Goal: Task Accomplishment & Management: Manage account settings

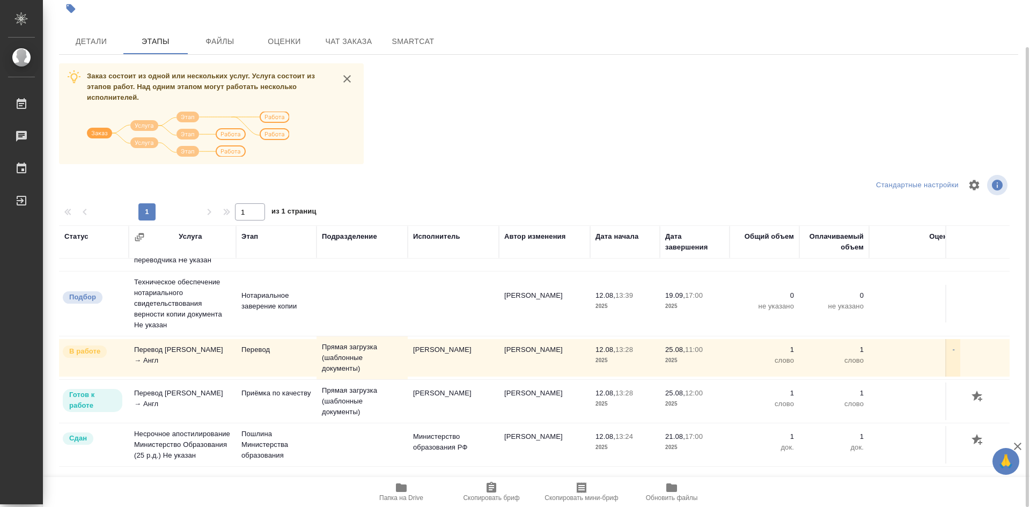
scroll to position [61, 0]
click at [91, 48] on span "Детали" at bounding box center [91, 41] width 52 height 13
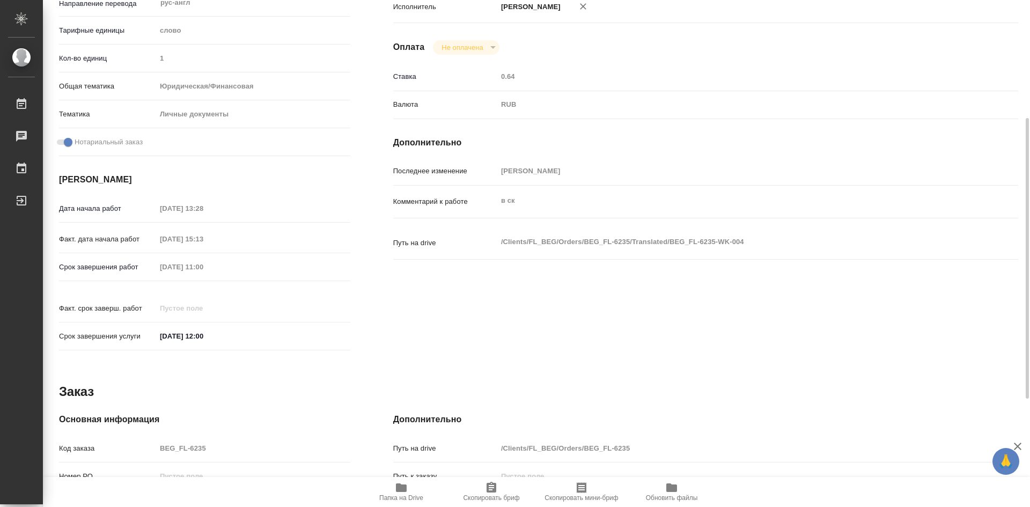
scroll to position [408, 0]
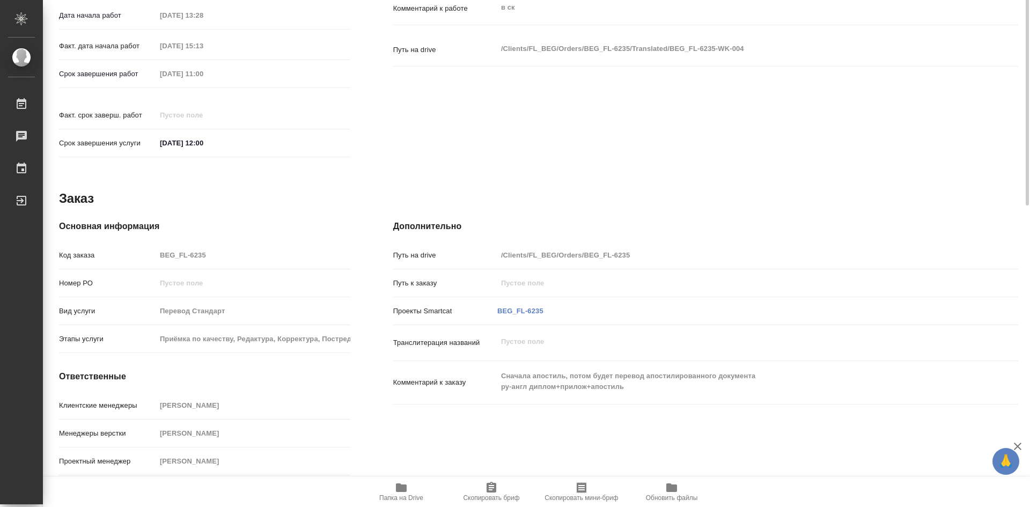
type textarea "x"
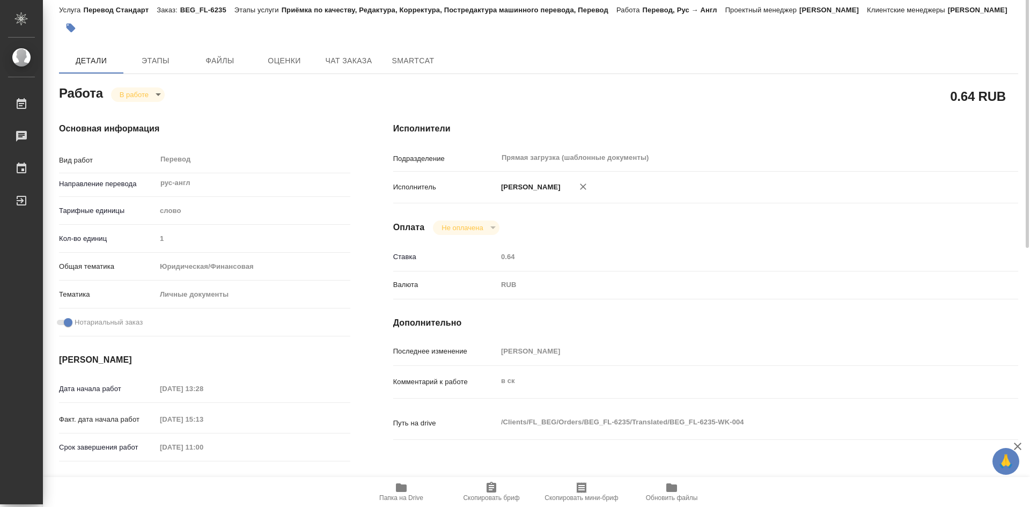
scroll to position [0, 0]
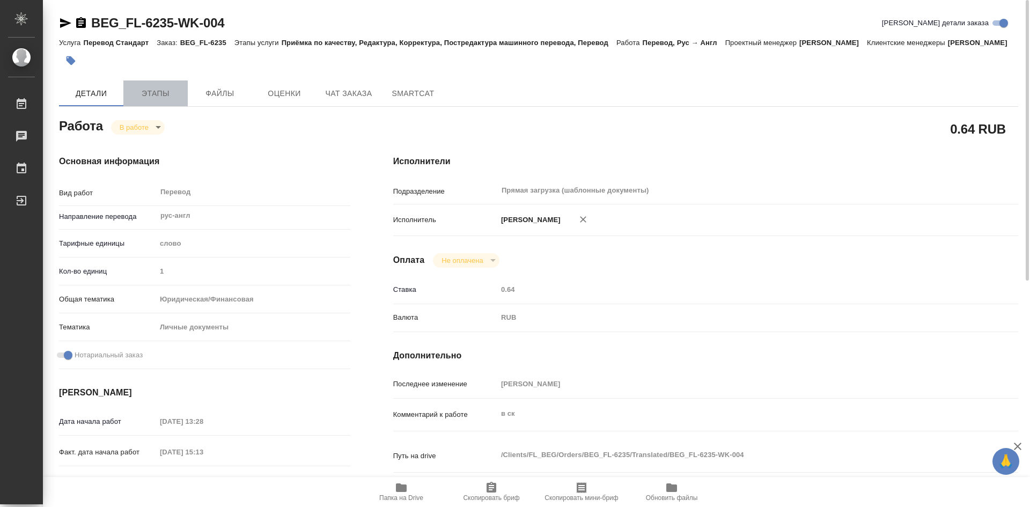
click at [161, 100] on span "Этапы" at bounding box center [156, 93] width 52 height 13
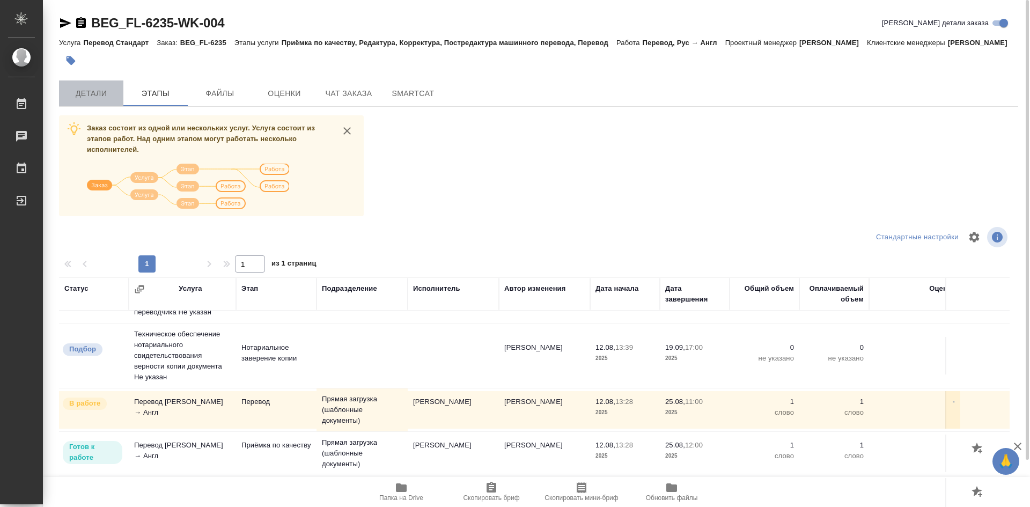
click at [105, 100] on span "Детали" at bounding box center [91, 93] width 52 height 13
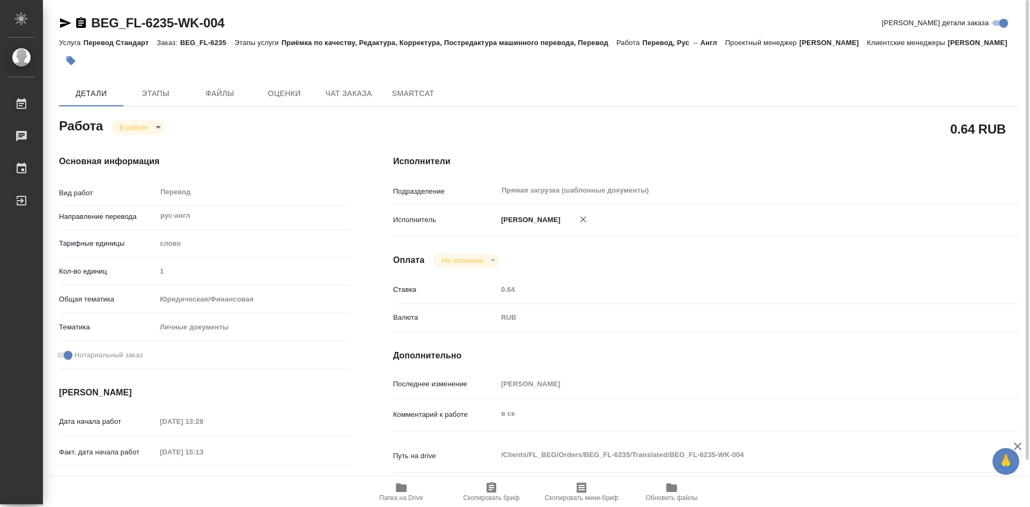
type textarea "x"
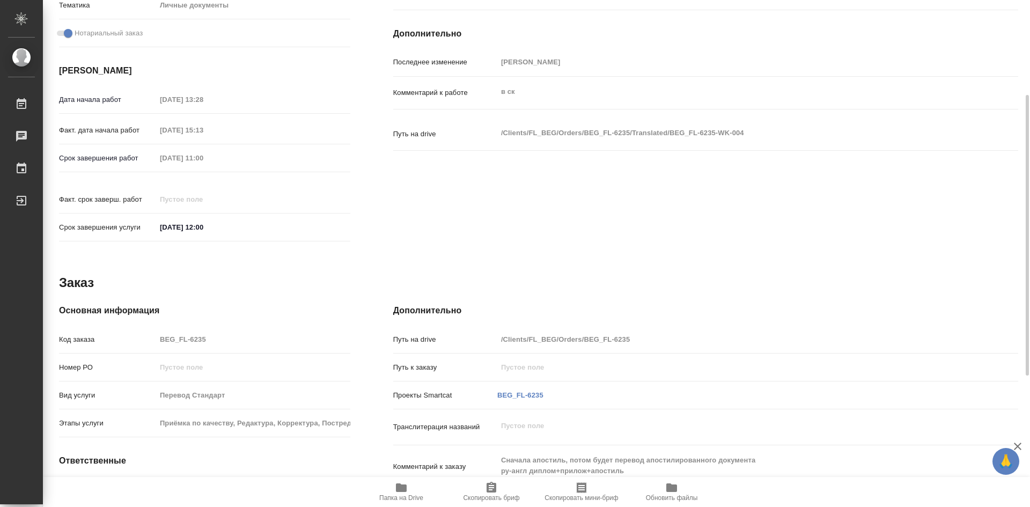
scroll to position [408, 0]
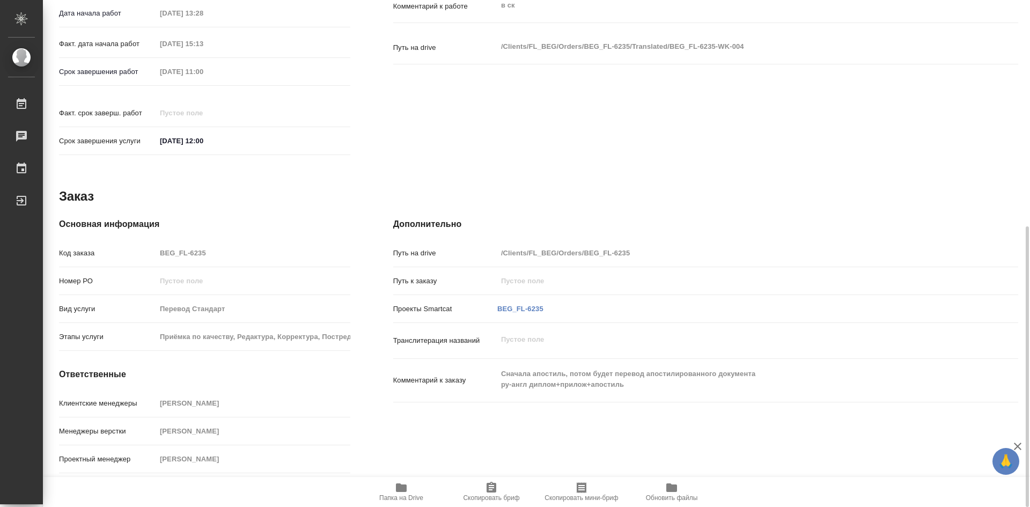
click at [319, 137] on div "25.08.2025 12:00" at bounding box center [253, 141] width 194 height 16
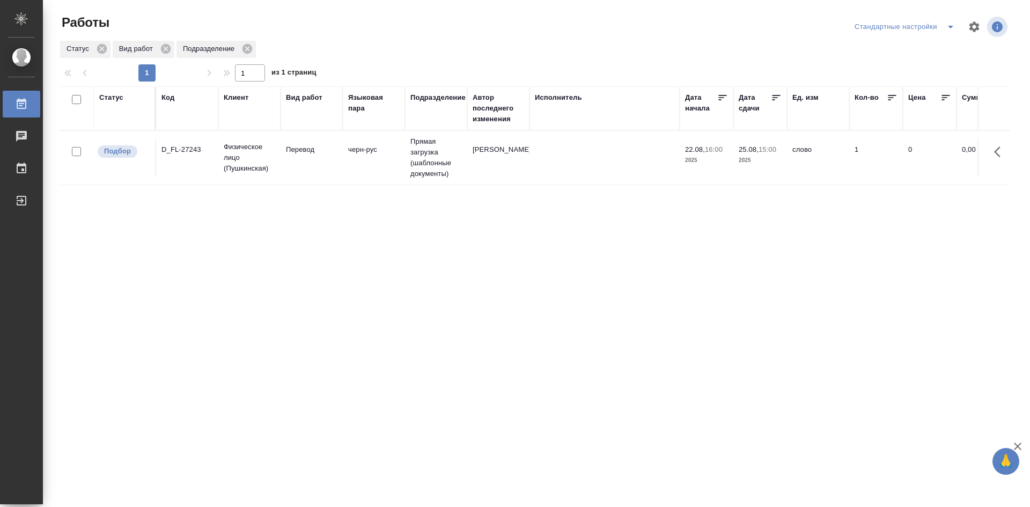
click at [949, 31] on icon "split button" at bounding box center [950, 26] width 13 height 13
click at [866, 49] on li "мои" at bounding box center [906, 48] width 109 height 17
click at [312, 155] on td "Перевод" at bounding box center [312, 158] width 62 height 38
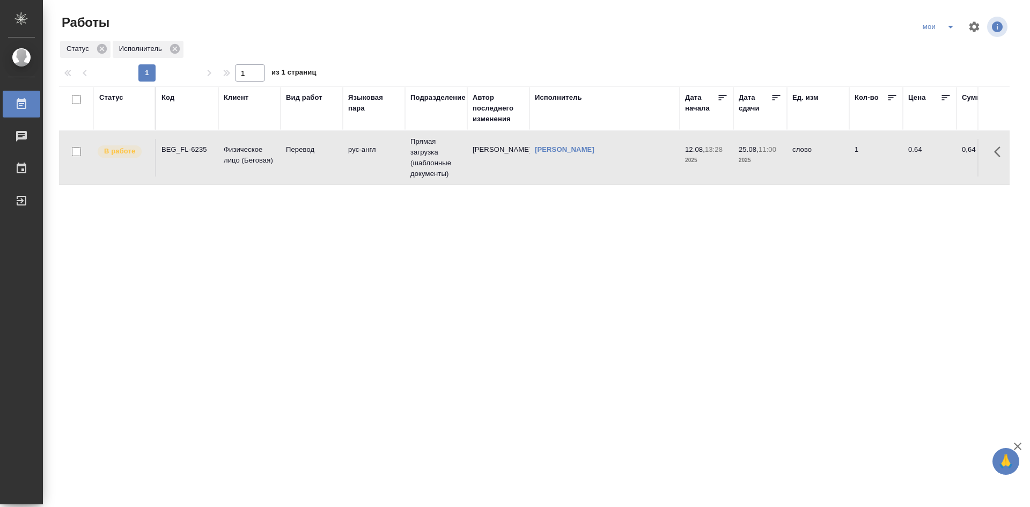
click at [312, 155] on td "Перевод" at bounding box center [312, 158] width 62 height 38
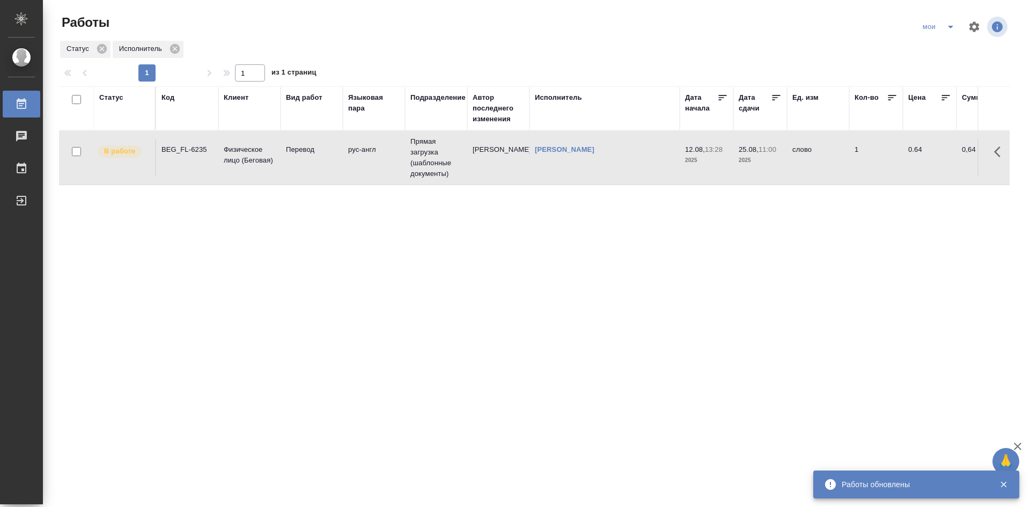
click at [510, 170] on td "[PERSON_NAME]" at bounding box center [498, 158] width 62 height 38
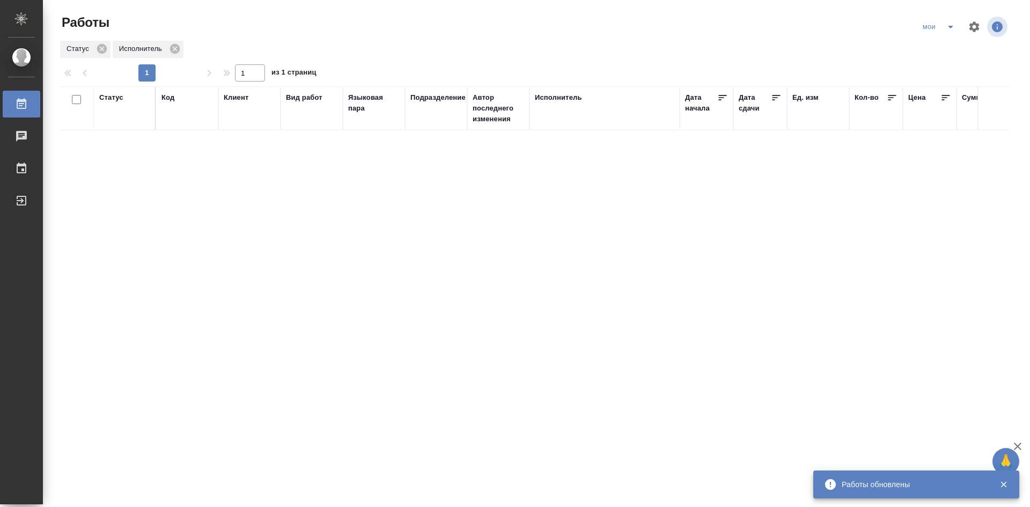
click at [949, 24] on icon "split button" at bounding box center [950, 26] width 13 height 13
click at [929, 50] on li "Стандартные настройки" at bounding box center [939, 48] width 103 height 17
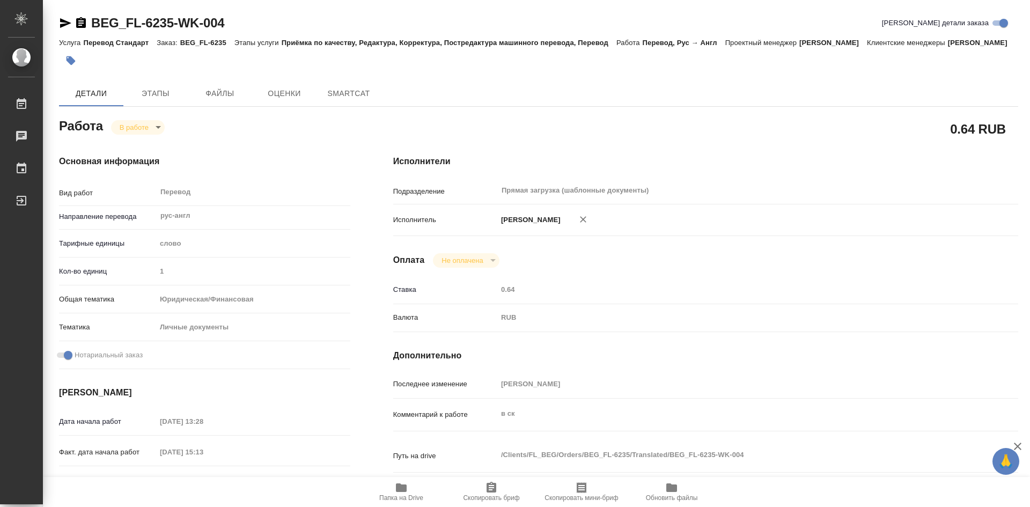
type textarea "x"
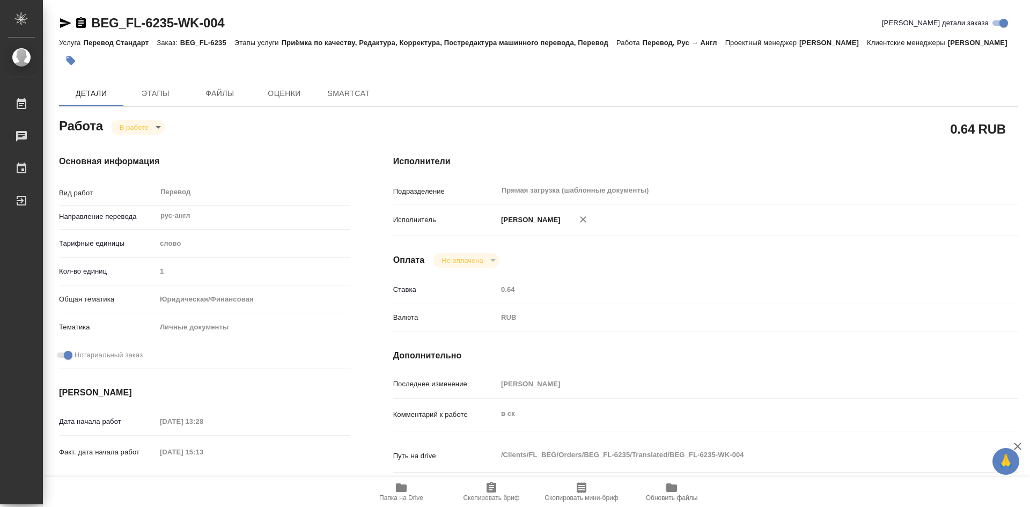
type textarea "x"
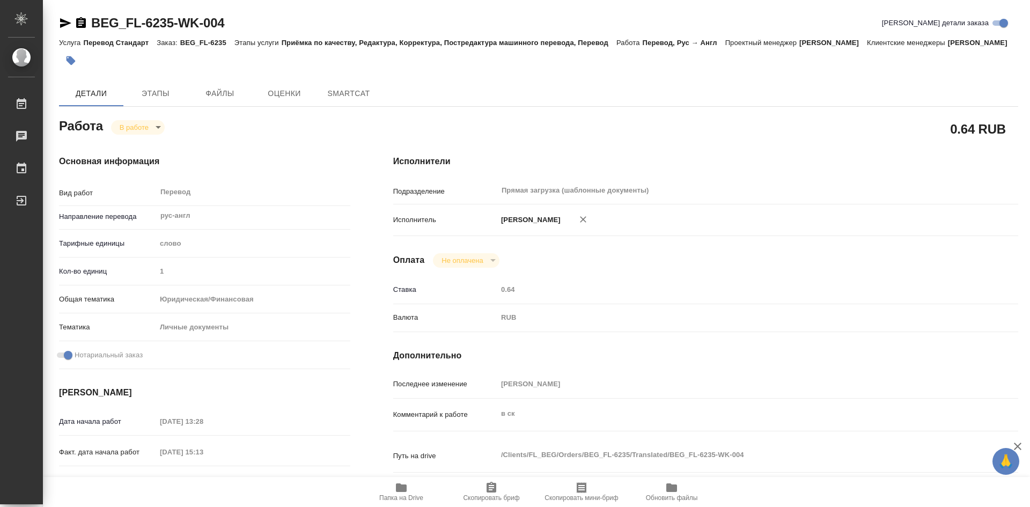
type textarea "x"
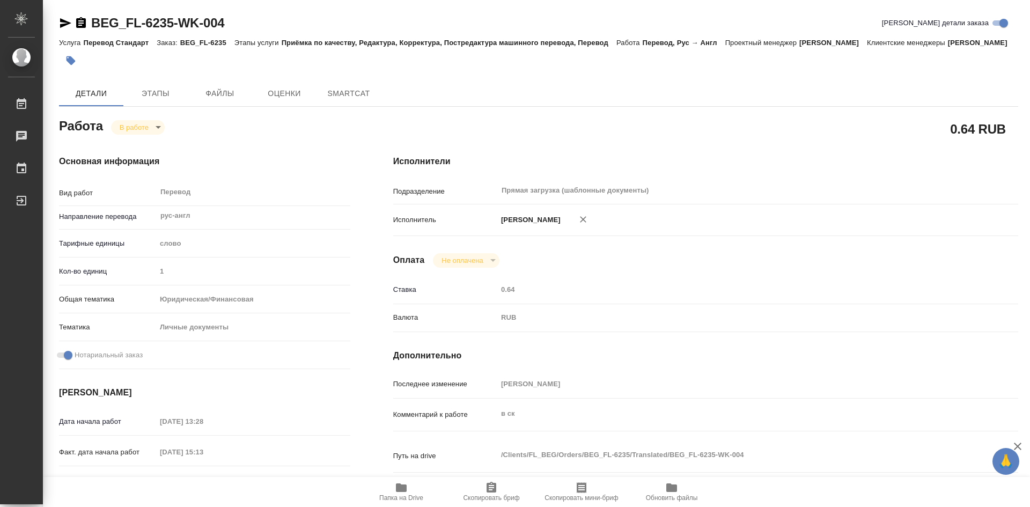
type textarea "x"
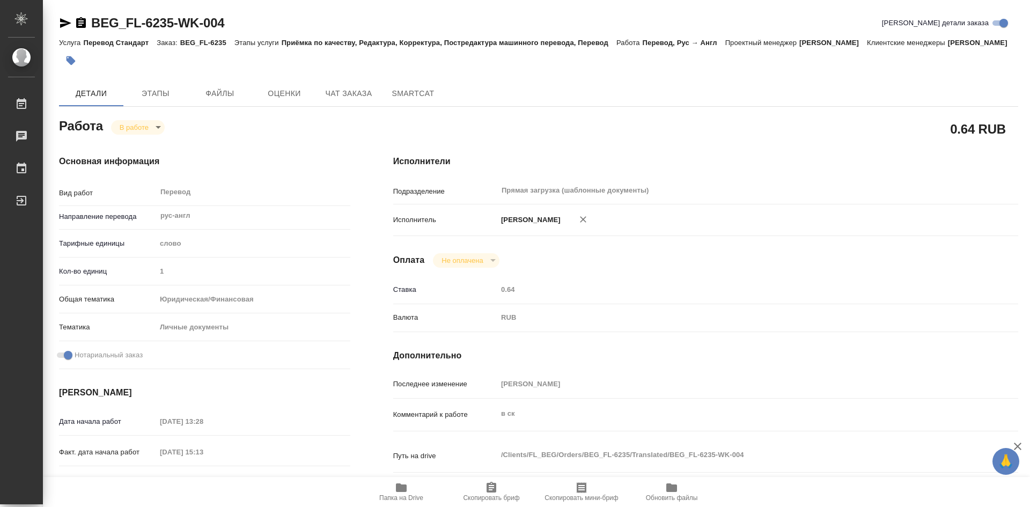
type textarea "x"
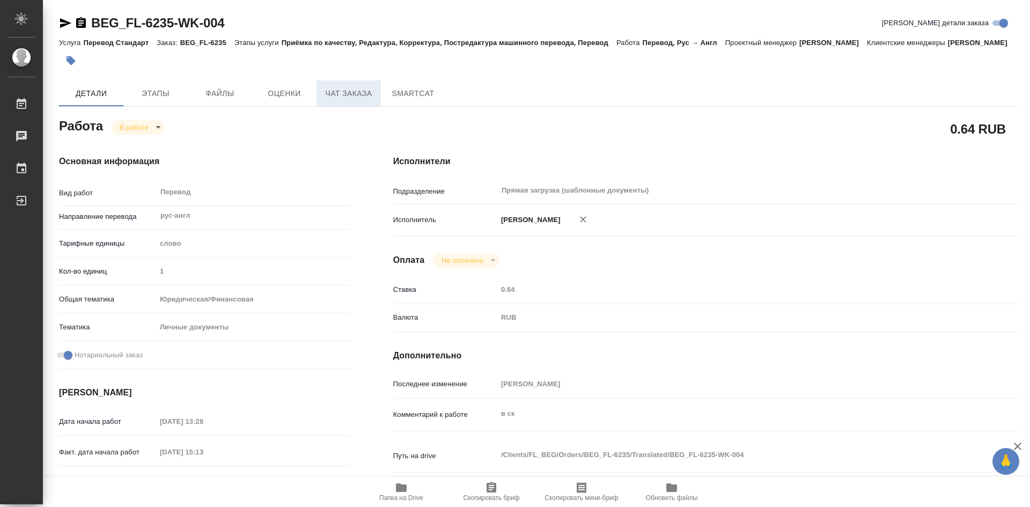
type textarea "x"
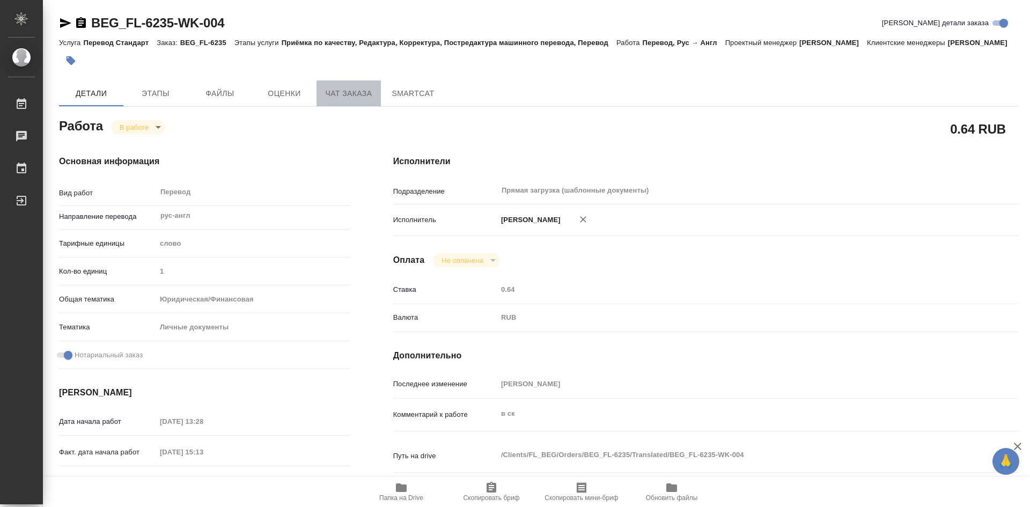
click at [340, 100] on span "Чат заказа" at bounding box center [349, 93] width 52 height 13
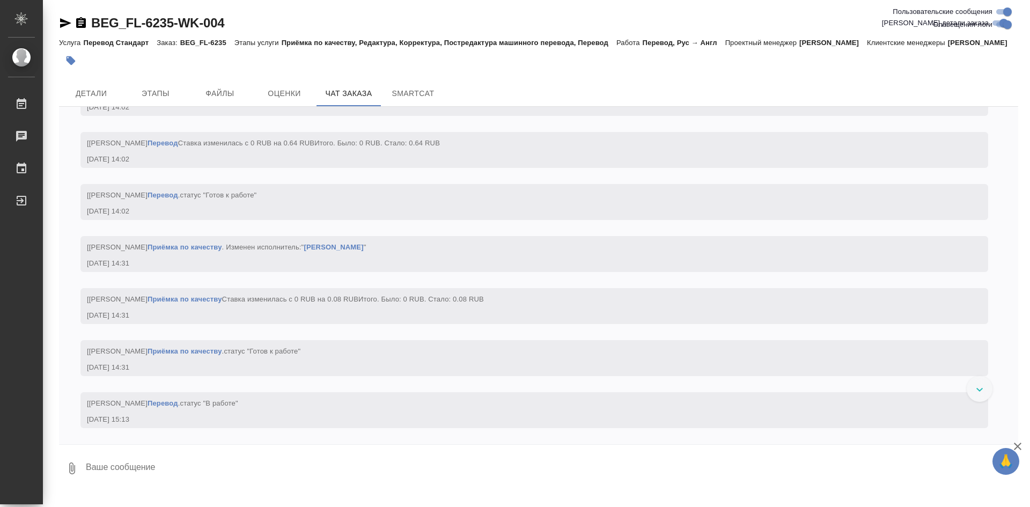
scroll to position [2827, 0]
click at [141, 100] on span "Этапы" at bounding box center [156, 93] width 52 height 13
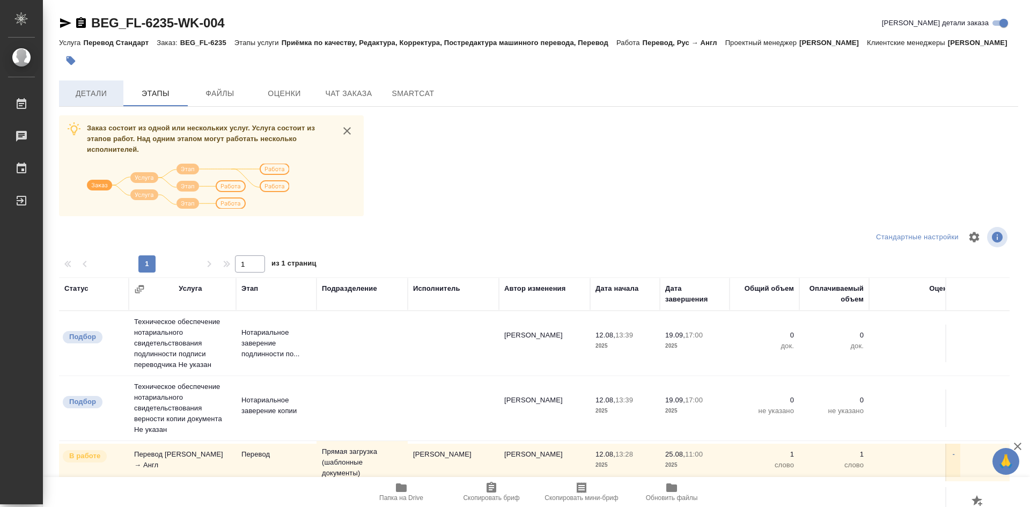
click at [100, 106] on button "Детали" at bounding box center [91, 93] width 64 height 26
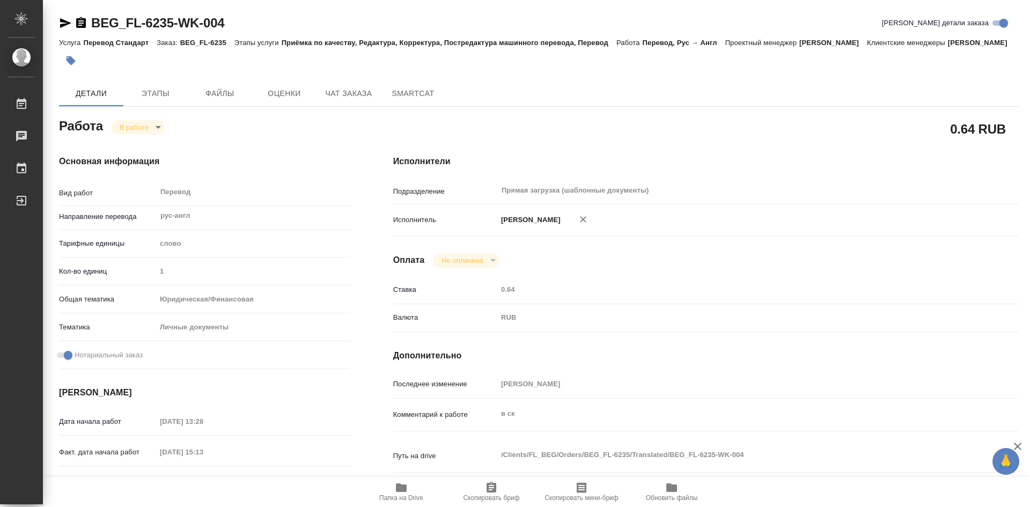
type textarea "x"
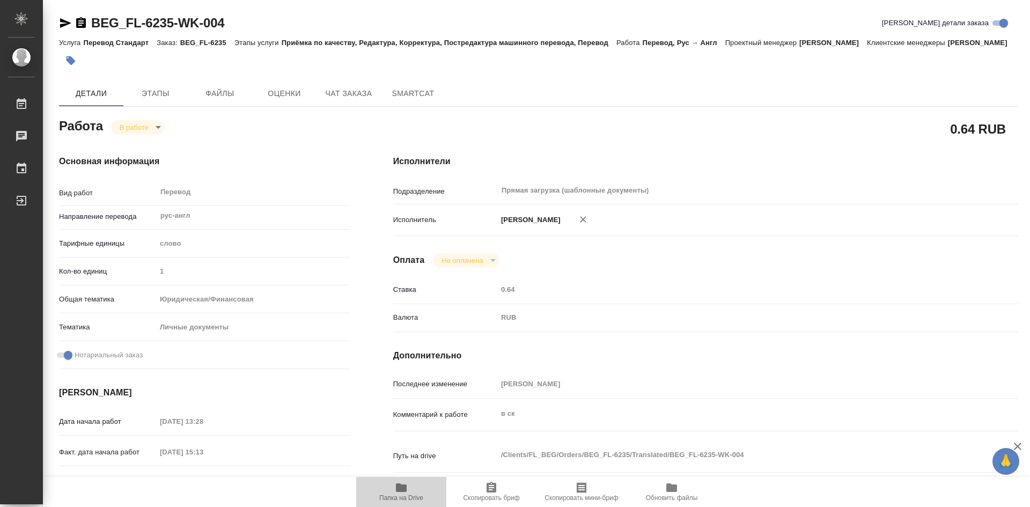
click at [408, 492] on span "Папка на Drive" at bounding box center [401, 491] width 77 height 20
type textarea "x"
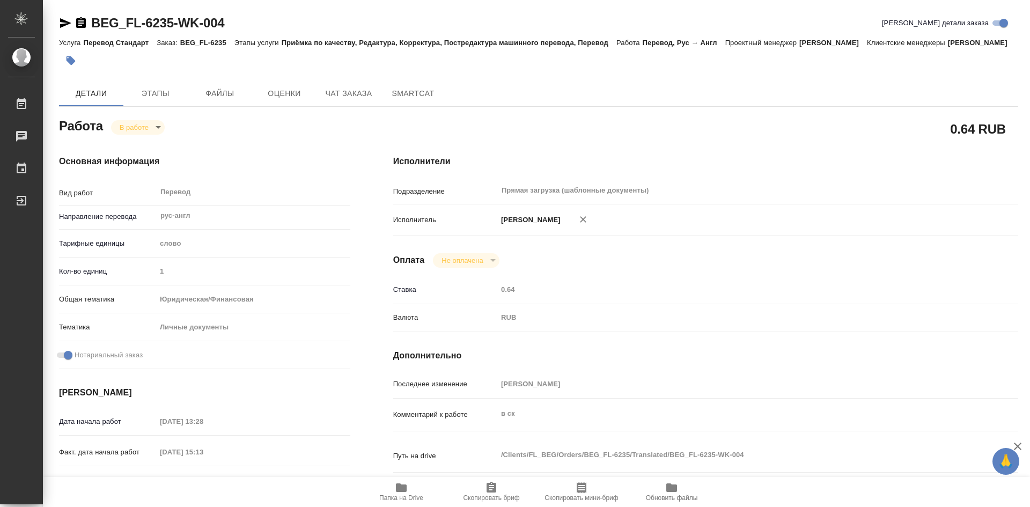
type textarea "x"
click at [170, 100] on span "Этапы" at bounding box center [156, 93] width 52 height 13
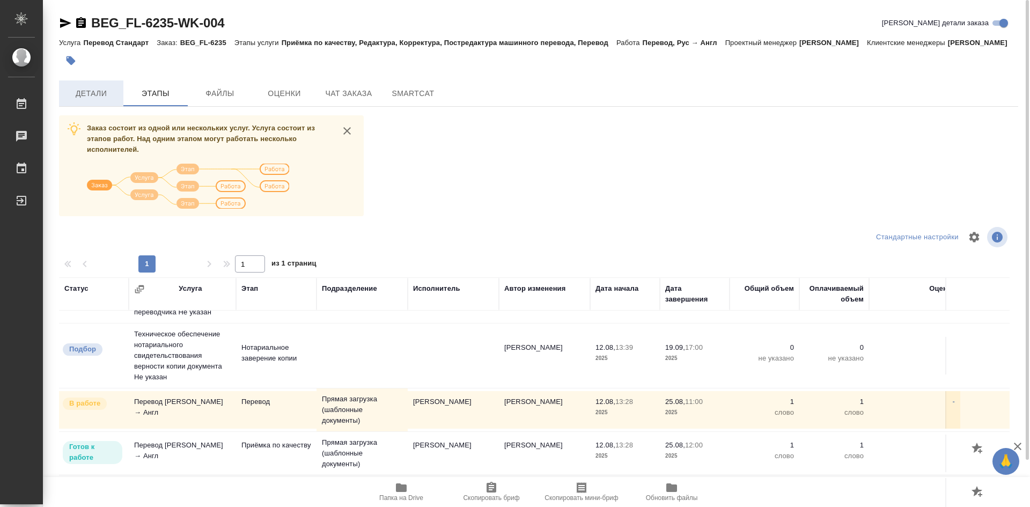
click at [92, 100] on span "Детали" at bounding box center [91, 93] width 52 height 13
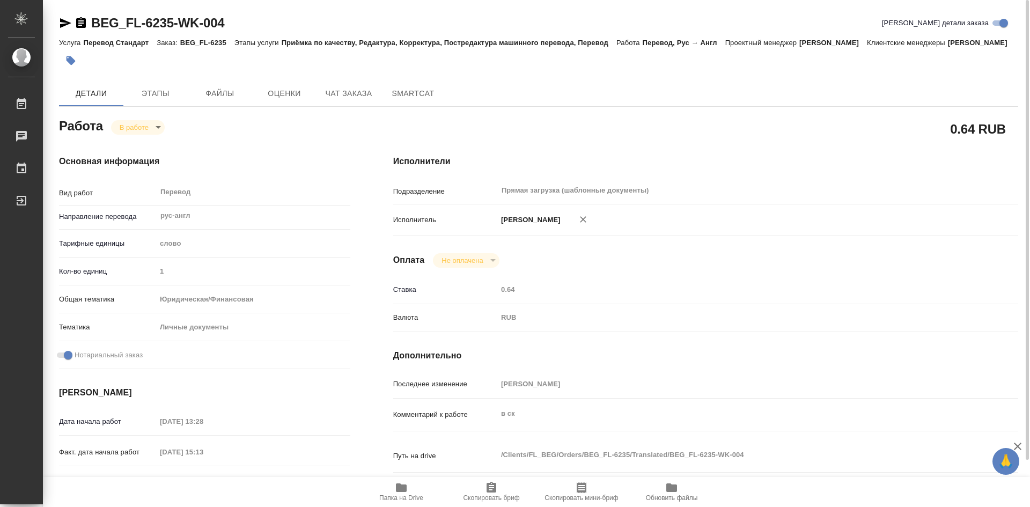
type textarea "x"
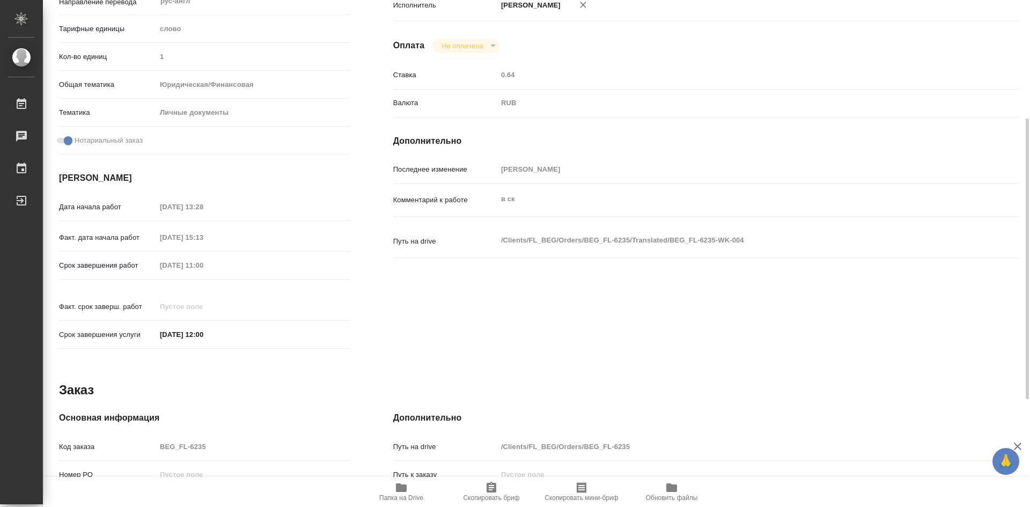
type textarea "x"
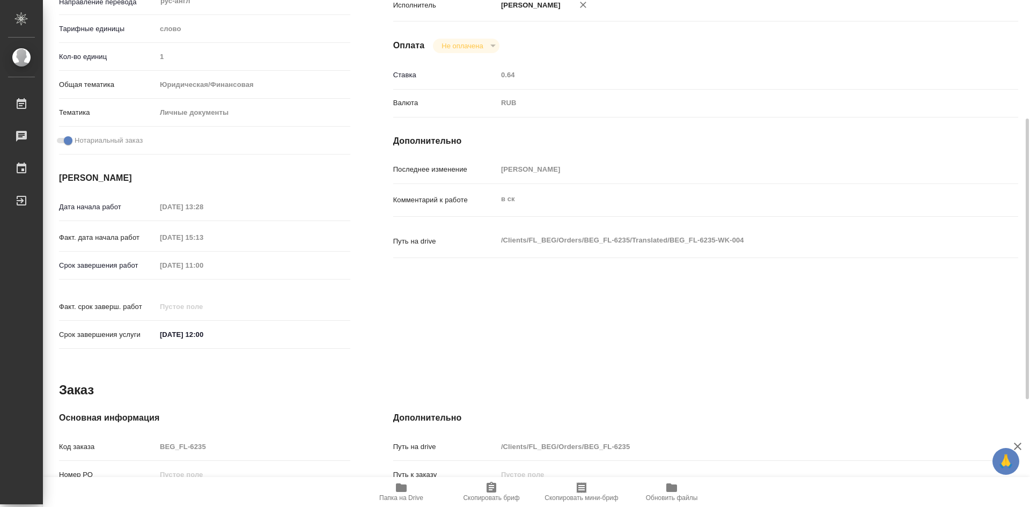
scroll to position [408, 0]
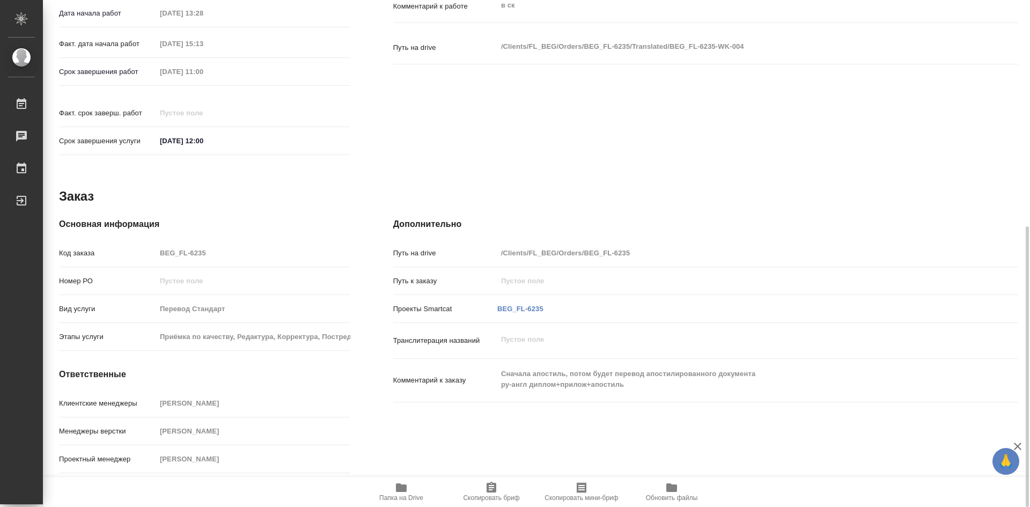
click at [142, 251] on div "Код заказа BEG_FL-6235" at bounding box center [204, 253] width 291 height 19
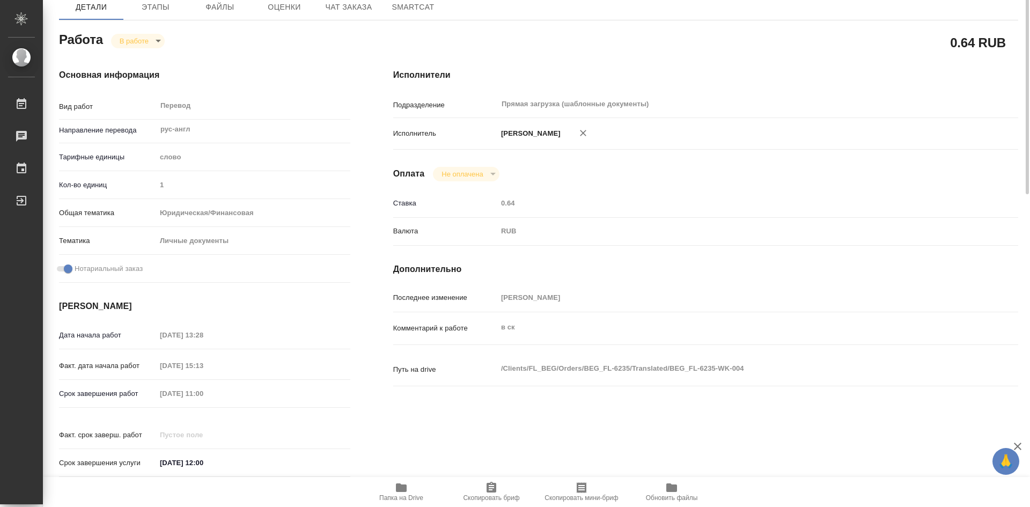
scroll to position [0, 0]
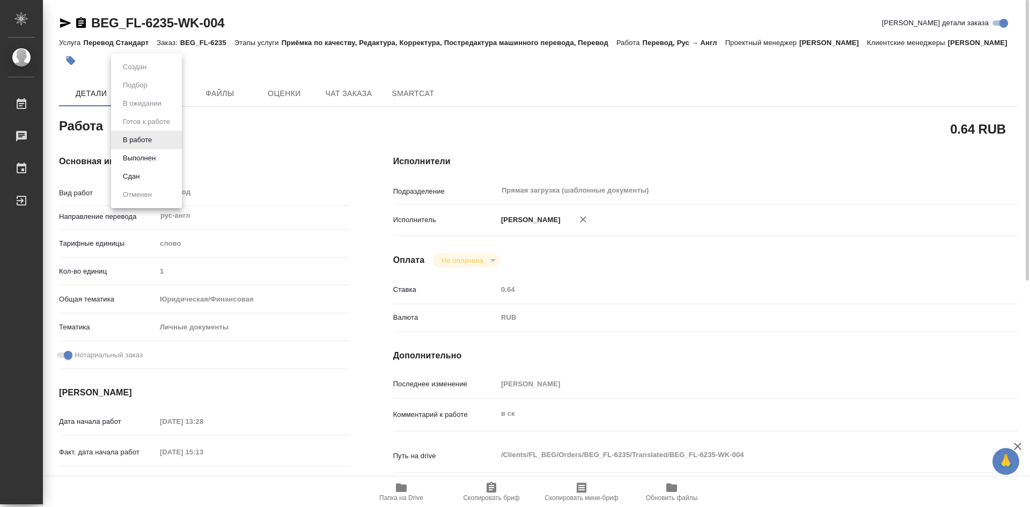
click at [151, 141] on body "🙏 .cls-1 fill:#fff; AWATERA Olejnikova Ekaterina Работы 0 Чаты График Выйти BEG…" at bounding box center [515, 253] width 1030 height 507
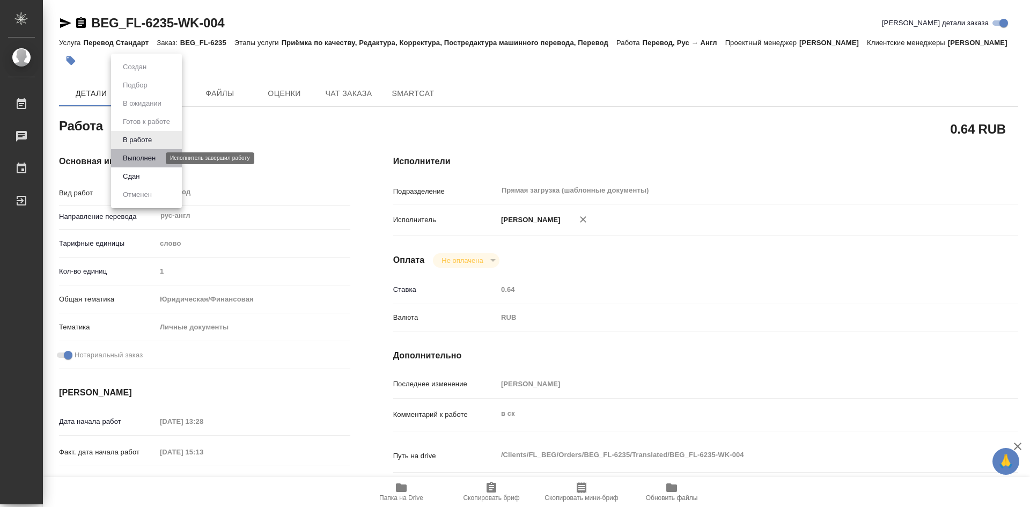
click at [150, 155] on button "Выполнен" at bounding box center [139, 158] width 39 height 12
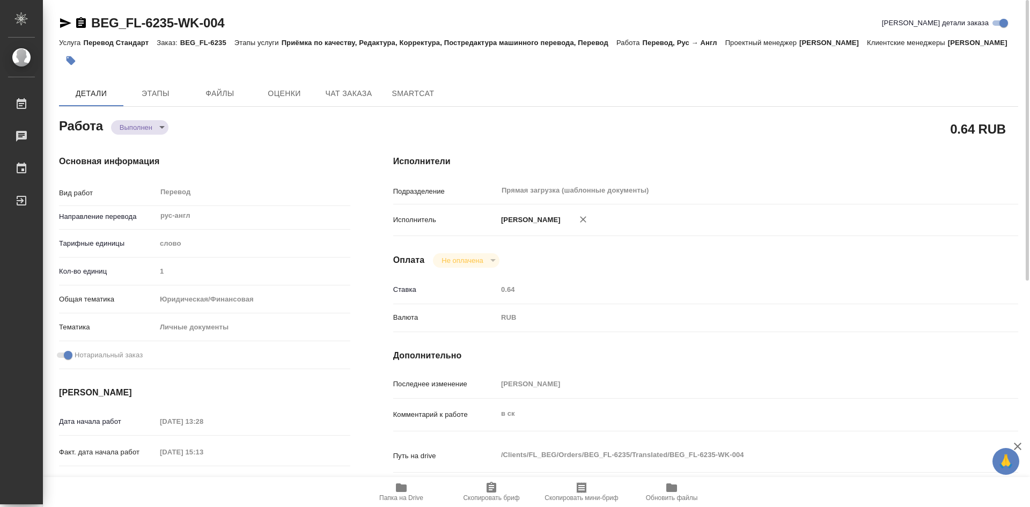
type textarea "x"
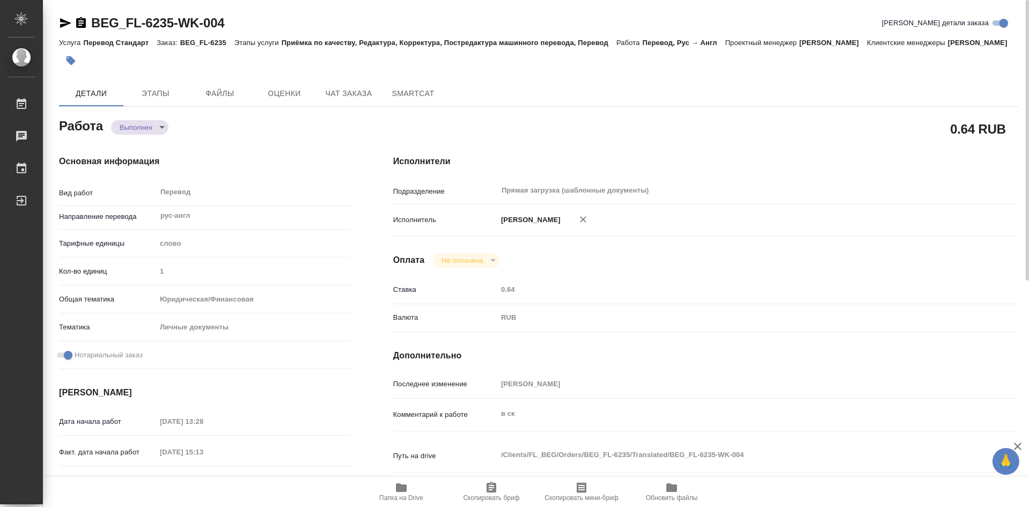
type textarea "x"
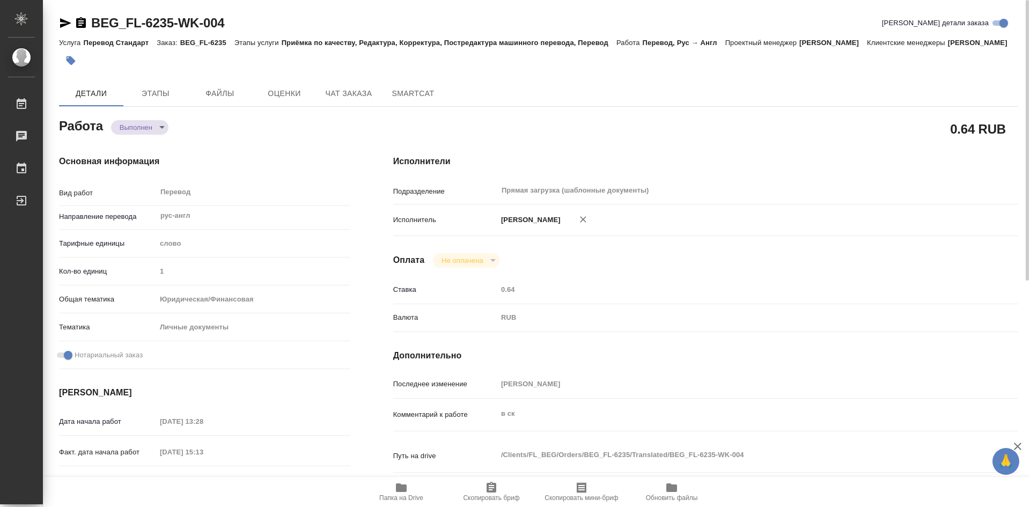
type textarea "x"
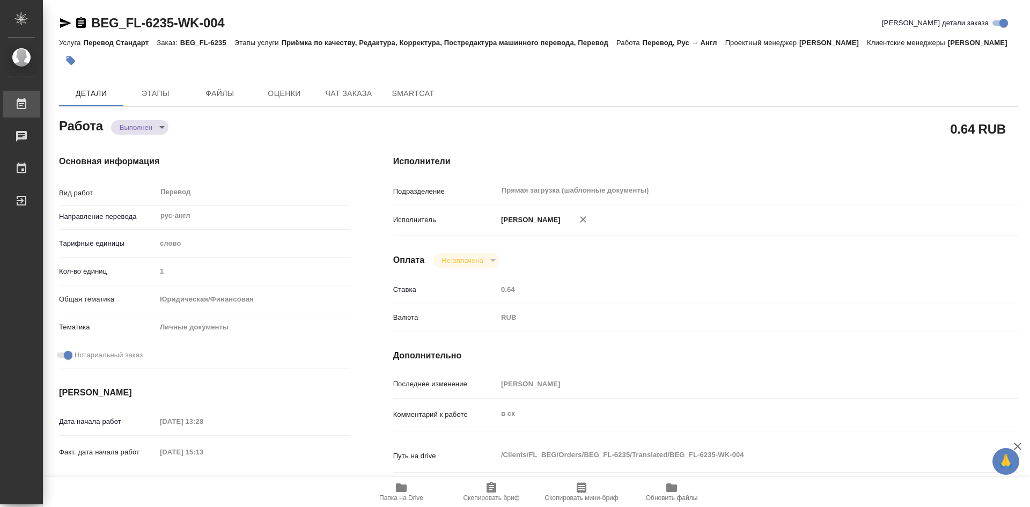
type textarea "x"
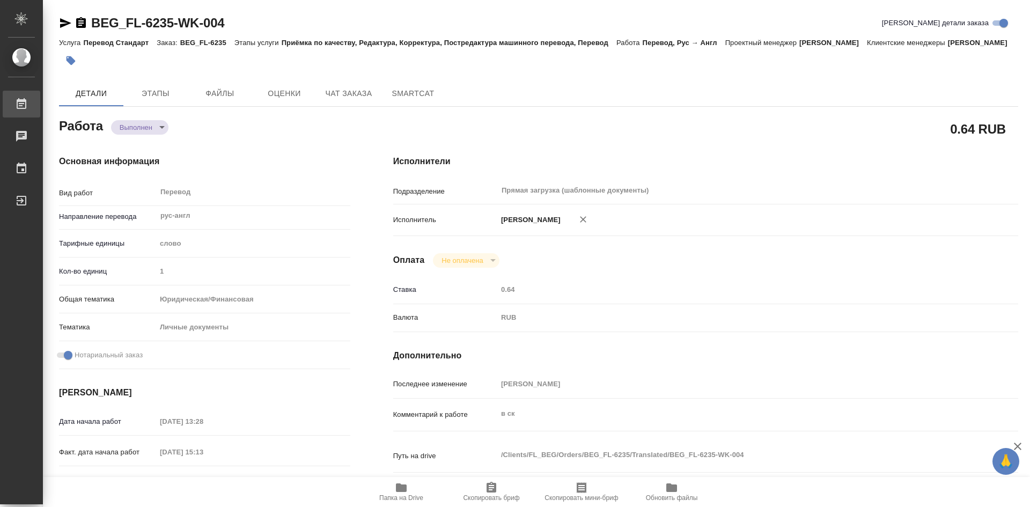
type textarea "x"
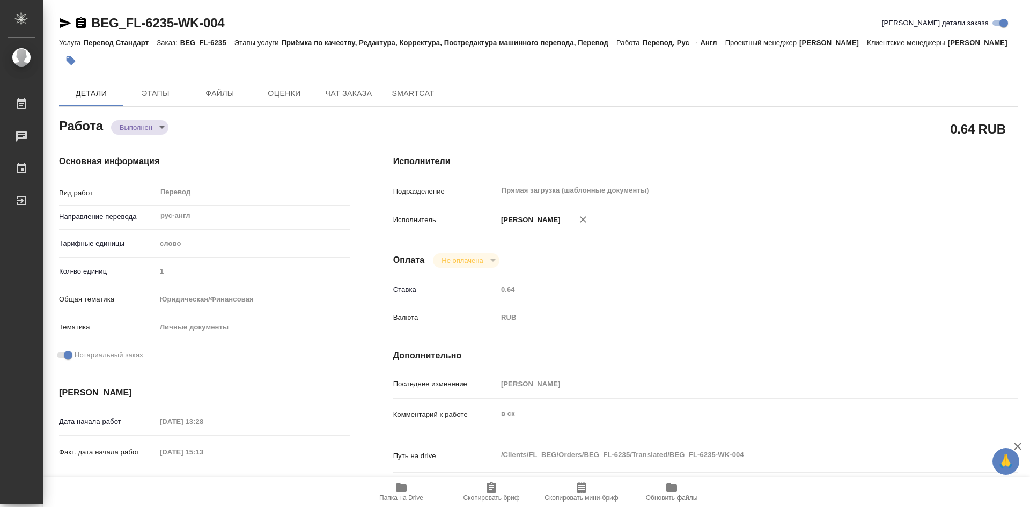
type textarea "x"
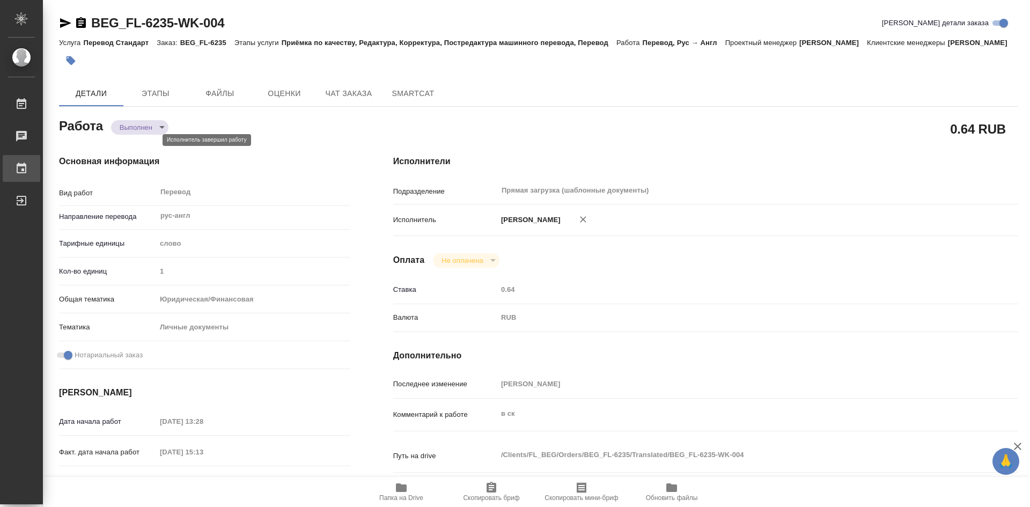
type textarea "x"
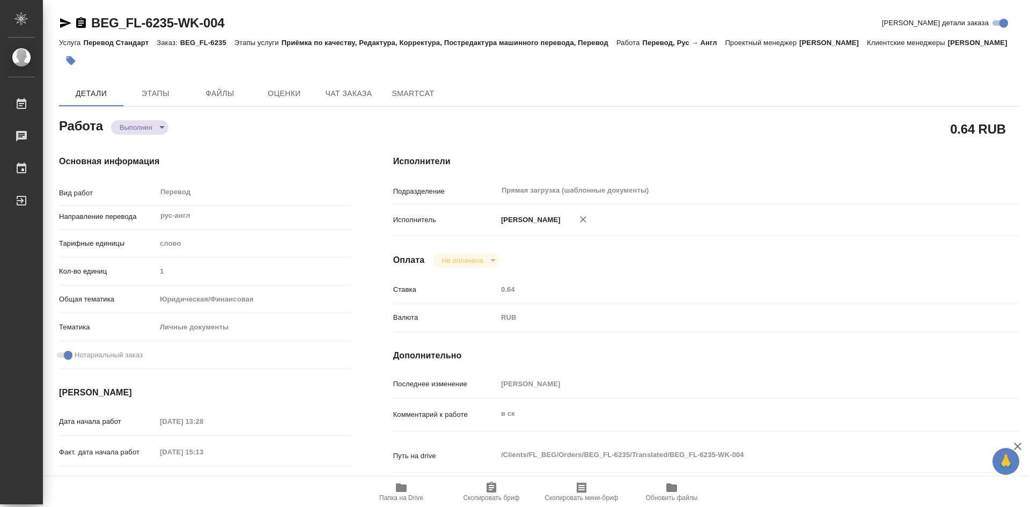
type textarea "x"
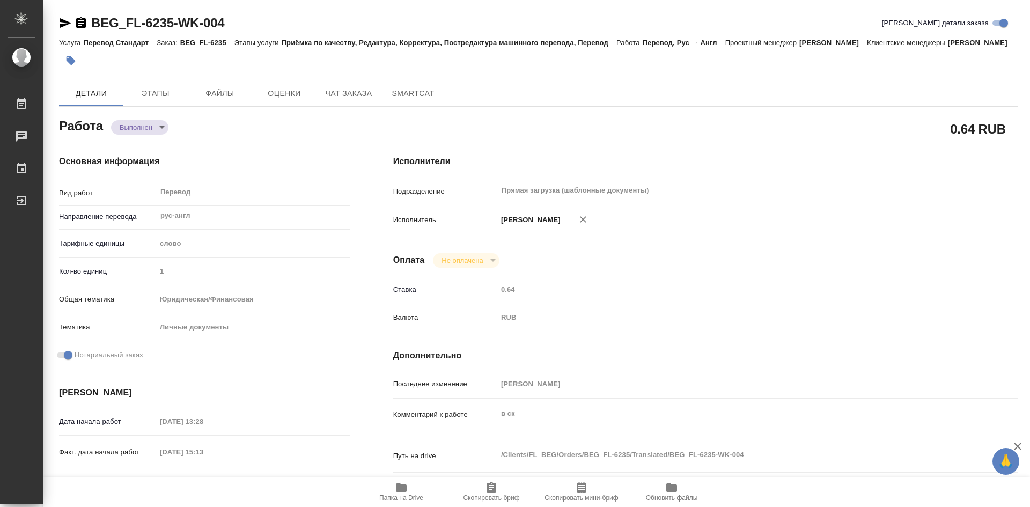
type textarea "x"
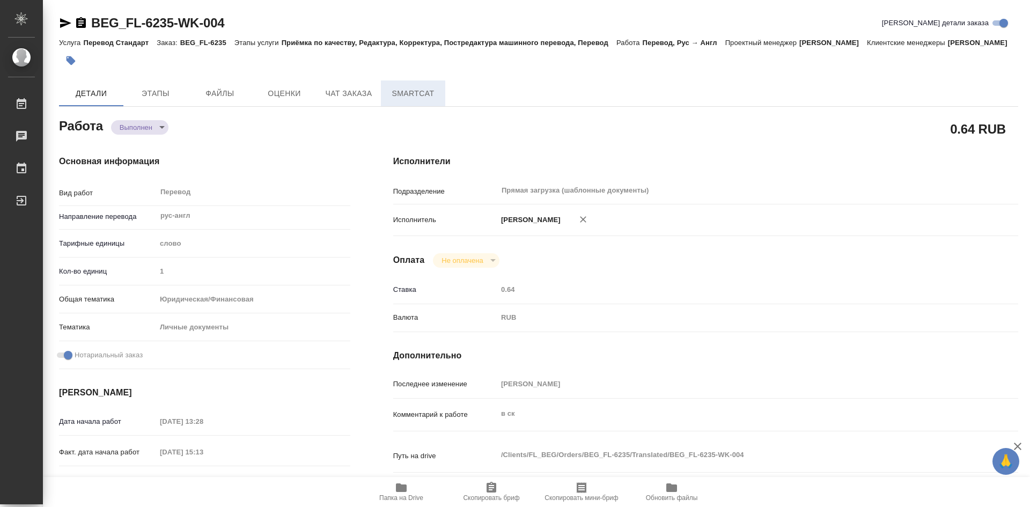
click at [413, 100] on span "SmartCat" at bounding box center [413, 93] width 52 height 13
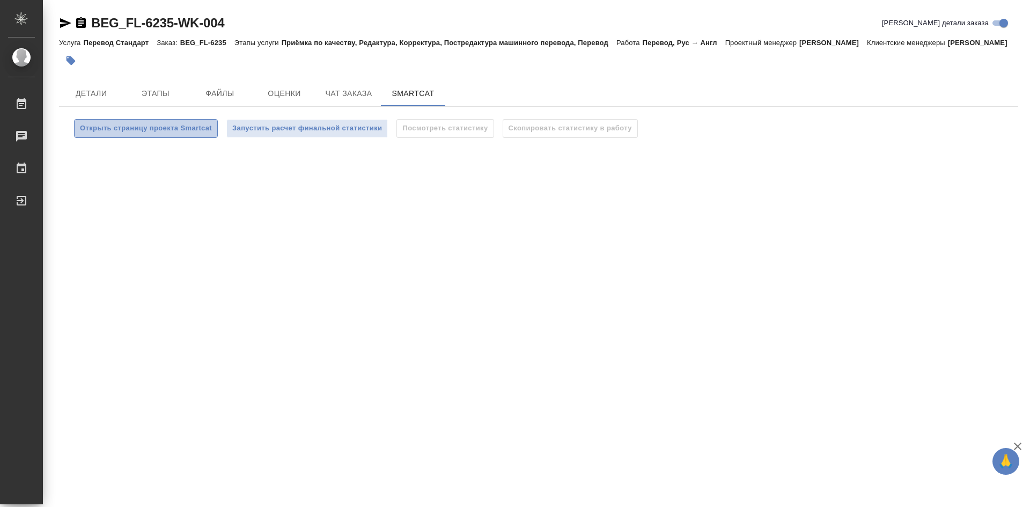
click at [157, 135] on span "Открыть страницу проекта Smartcat" at bounding box center [146, 128] width 132 height 12
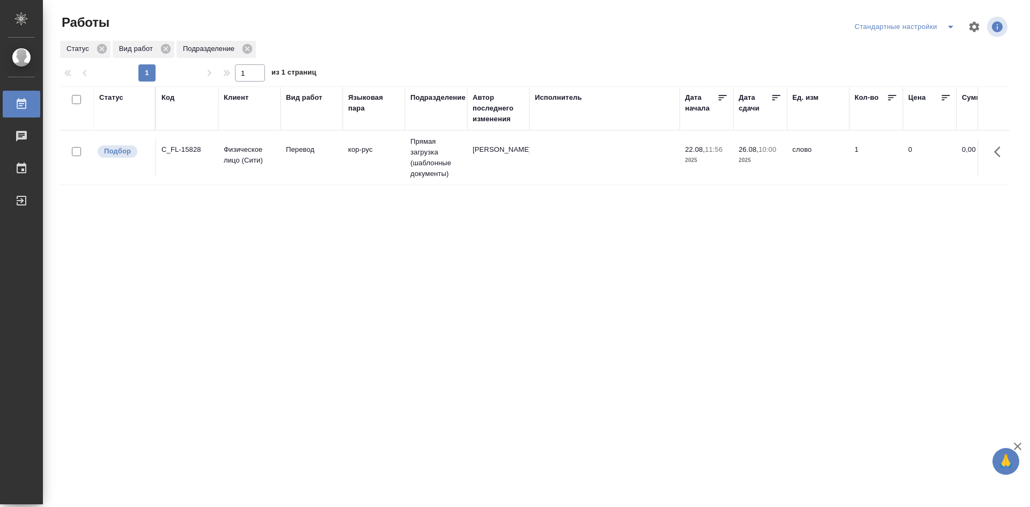
click at [949, 29] on icon "split button" at bounding box center [950, 26] width 13 height 13
click at [907, 41] on li "мои" at bounding box center [906, 48] width 109 height 17
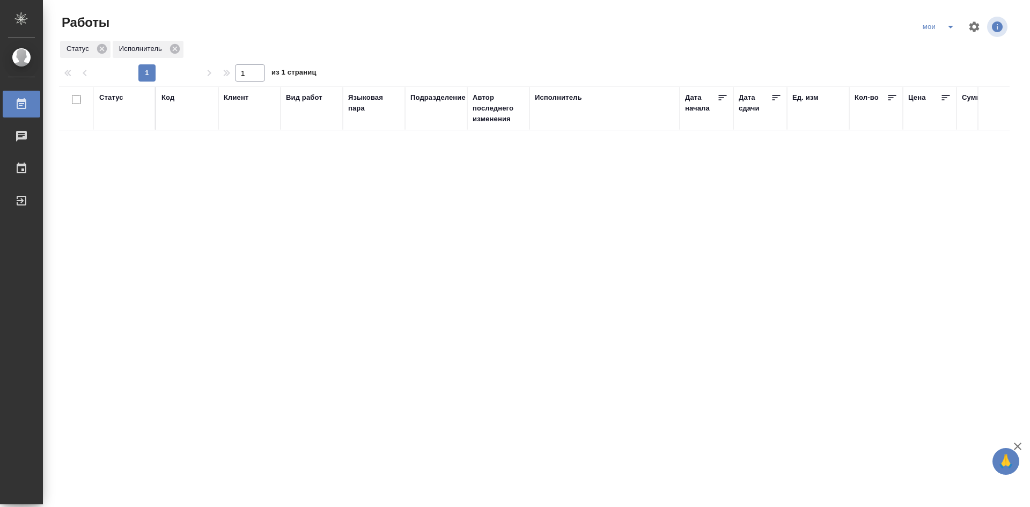
click at [122, 100] on div "Статус" at bounding box center [111, 97] width 24 height 11
click at [132, 172] on div at bounding box center [139, 138] width 19 height 68
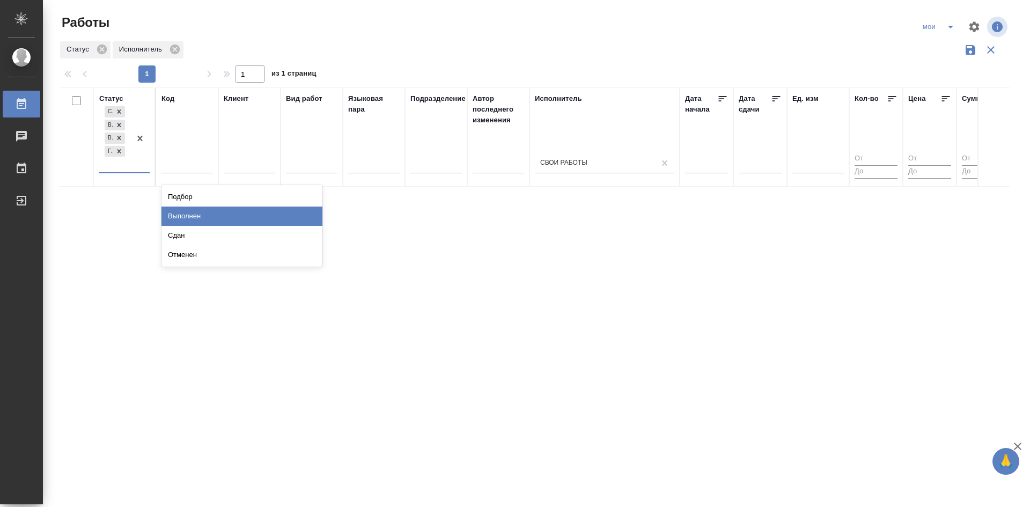
click at [180, 219] on div "Выполнен" at bounding box center [241, 216] width 161 height 19
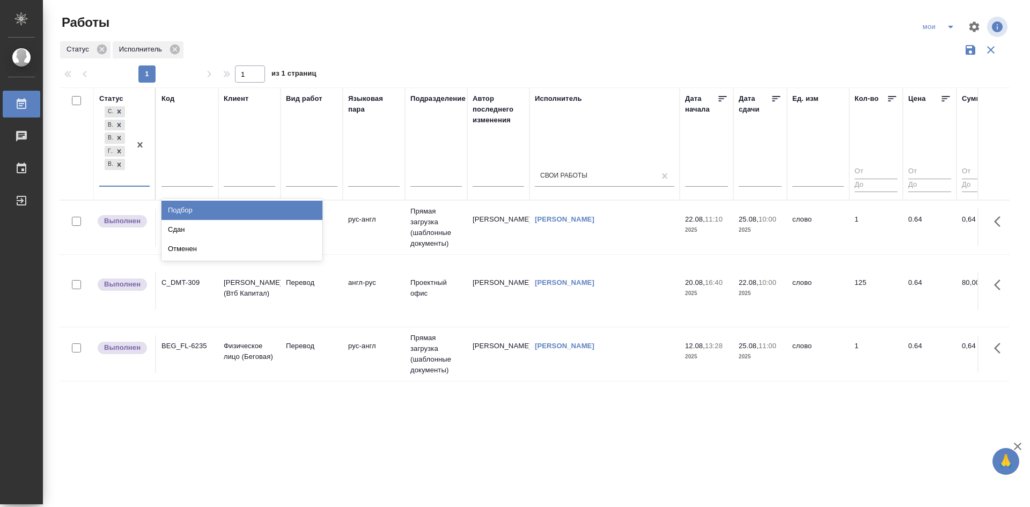
click at [136, 185] on div at bounding box center [139, 145] width 19 height 82
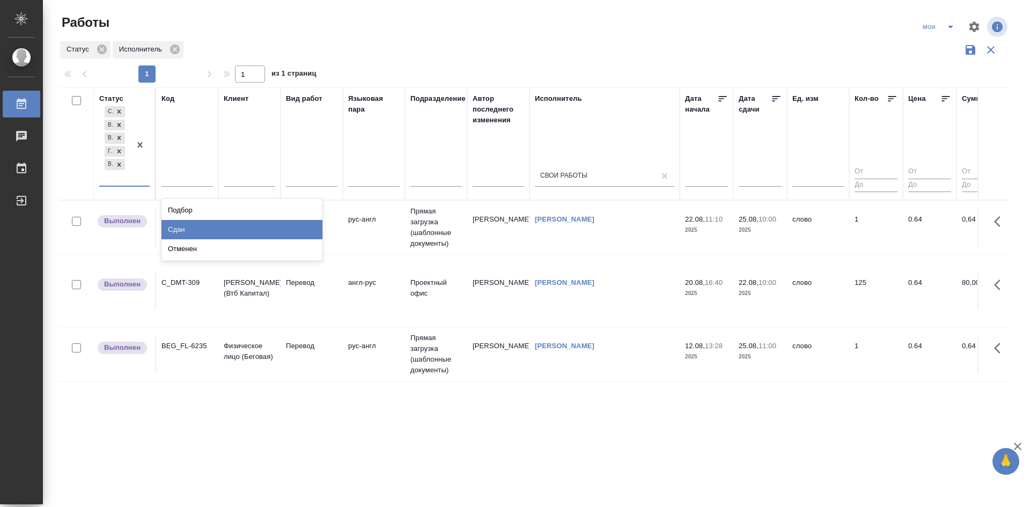
click at [173, 228] on div "Сдан" at bounding box center [241, 229] width 161 height 19
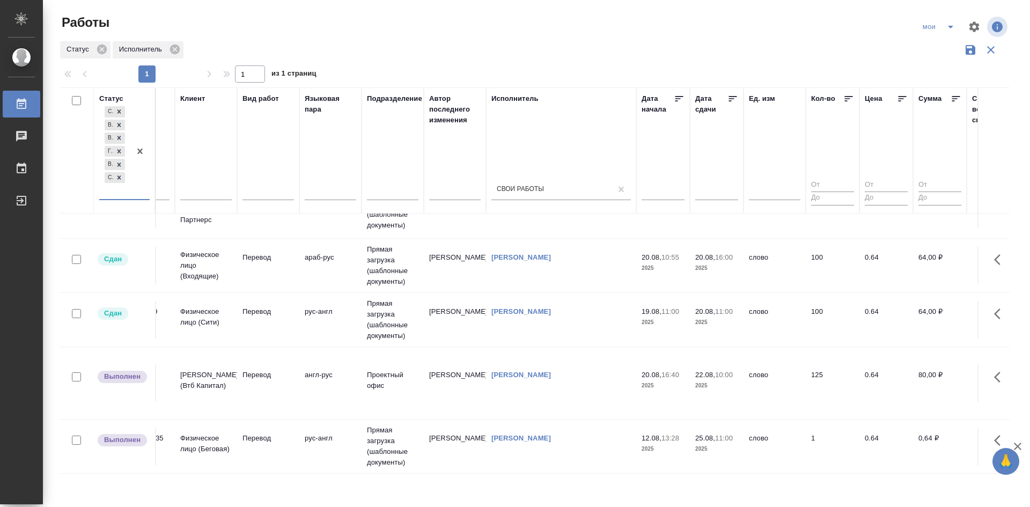
scroll to position [150, 0]
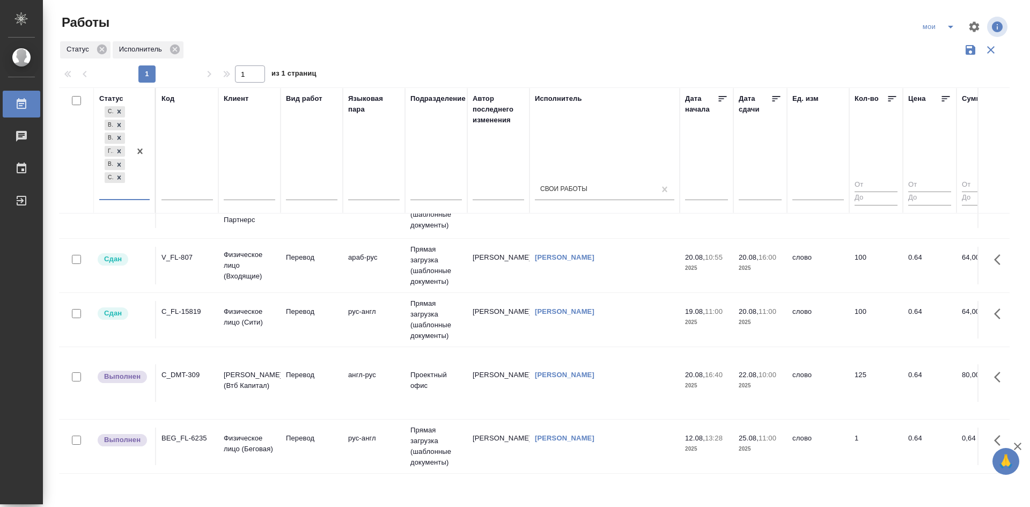
click at [384, 129] on td "рус-англ" at bounding box center [374, 110] width 62 height 38
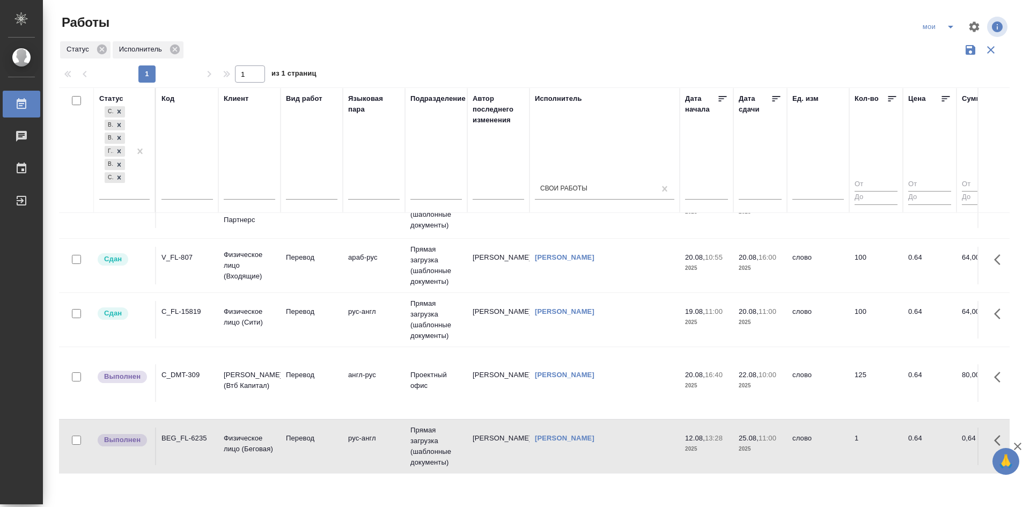
scroll to position [149, 0]
click at [384, 129] on td "рус-англ" at bounding box center [374, 110] width 62 height 38
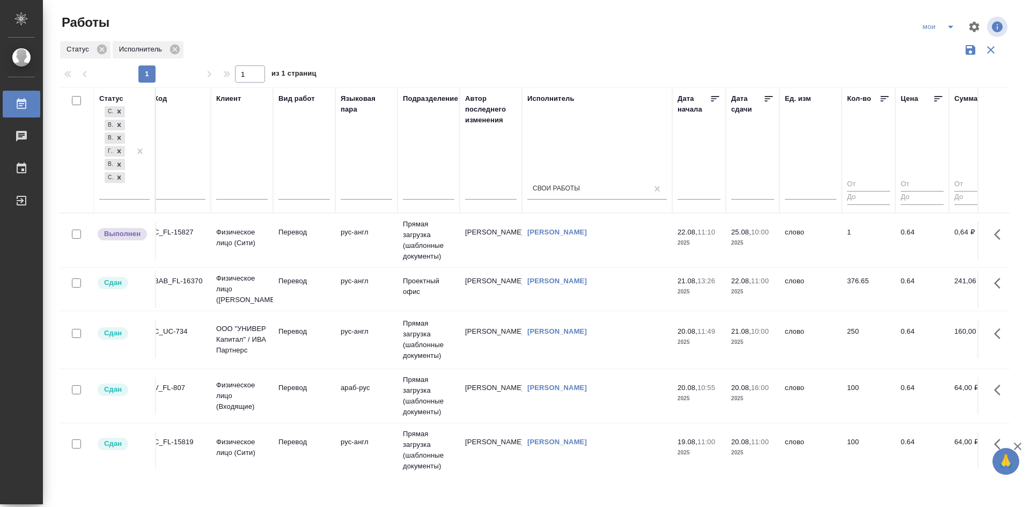
scroll to position [0, 0]
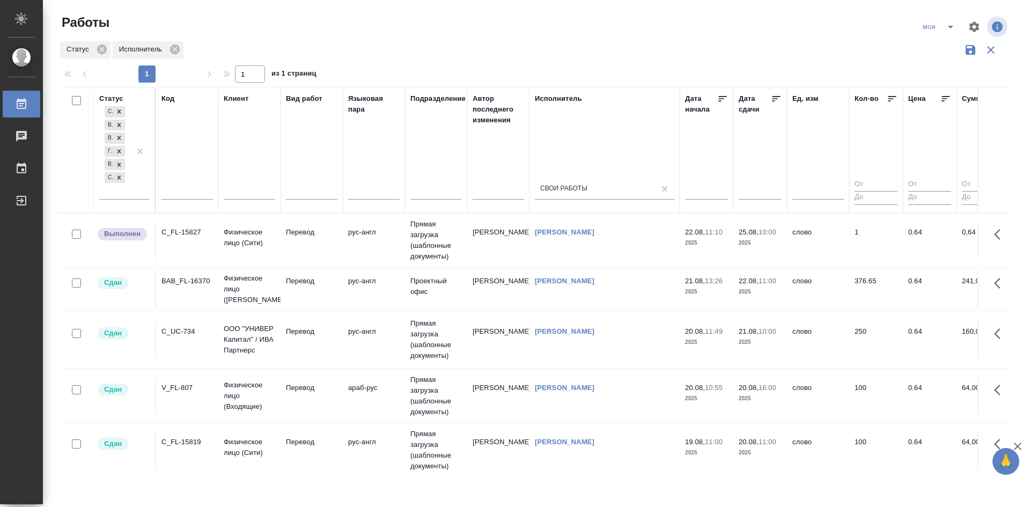
click at [373, 238] on td "рус-англ" at bounding box center [374, 241] width 62 height 38
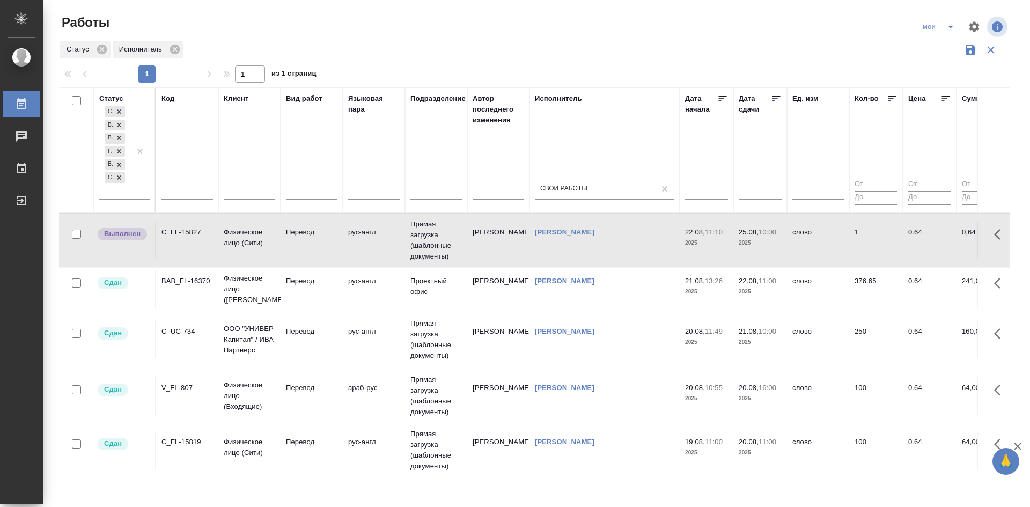
click at [373, 239] on td "рус-англ" at bounding box center [374, 241] width 62 height 38
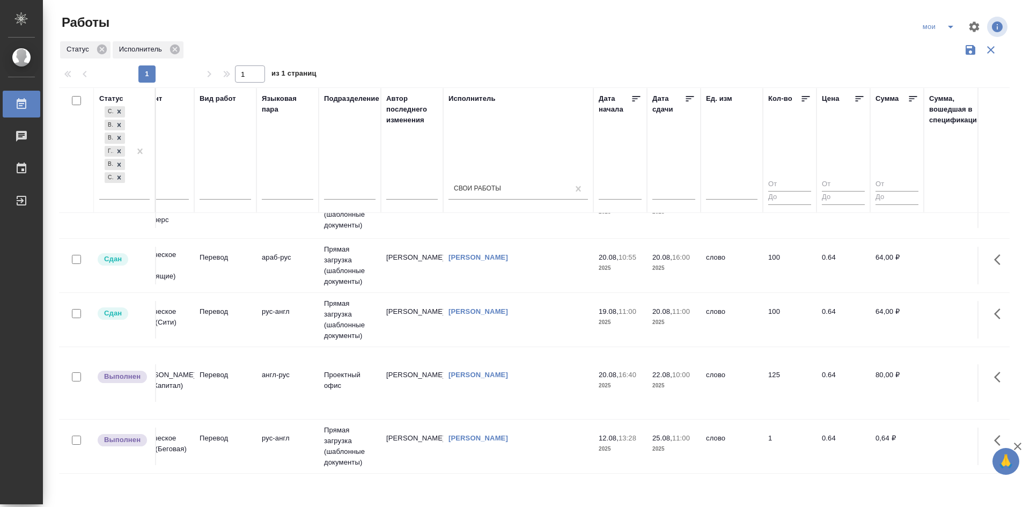
scroll to position [149, 197]
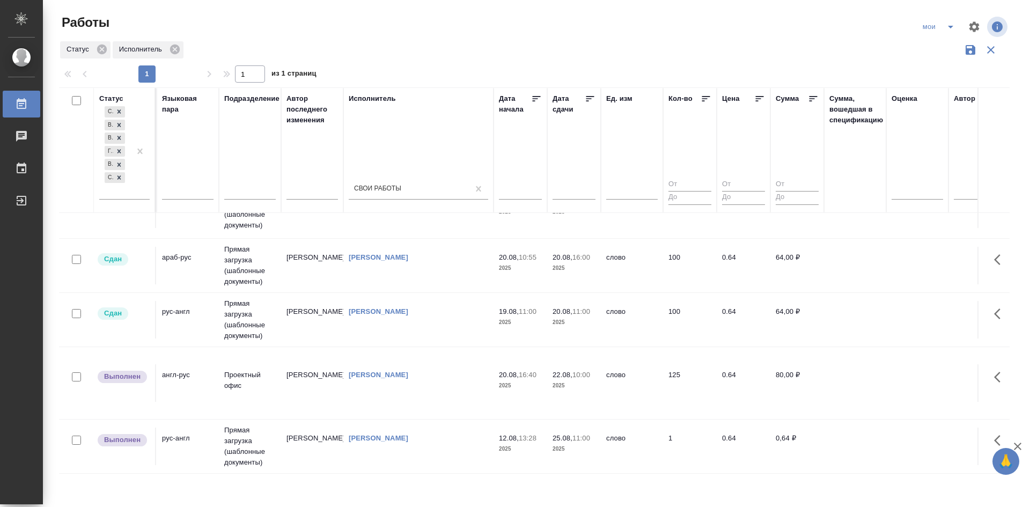
drag, startPoint x: 332, startPoint y: 311, endPoint x: 397, endPoint y: 311, distance: 65.5
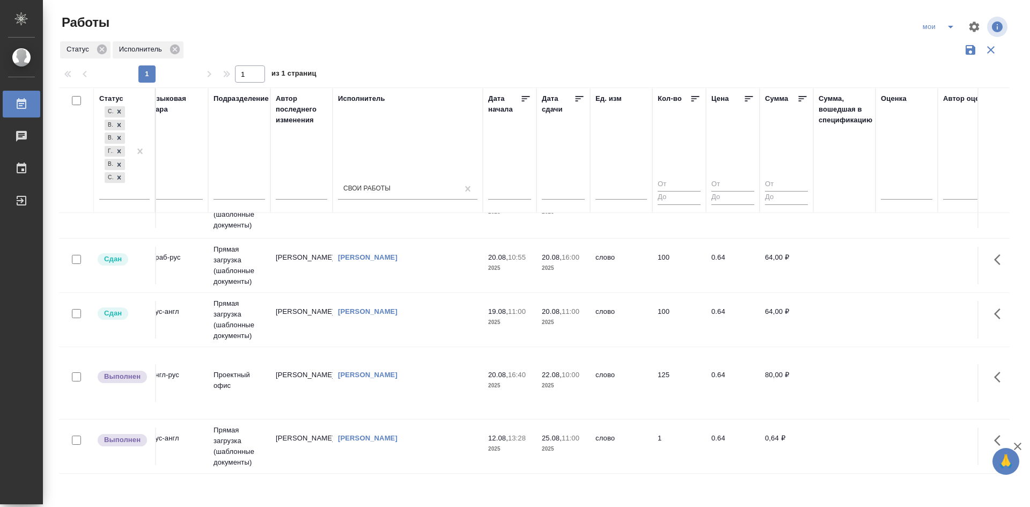
scroll to position [0, 197]
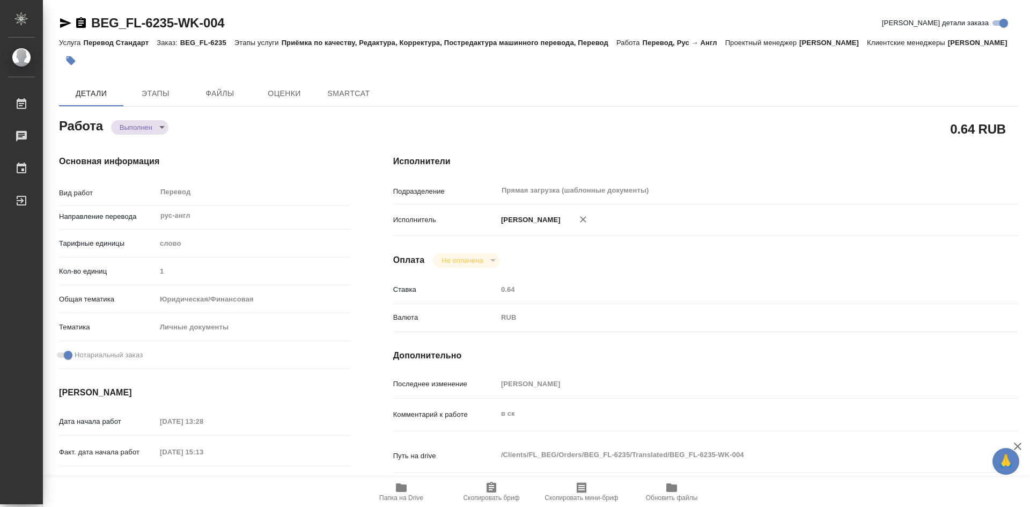
type textarea "x"
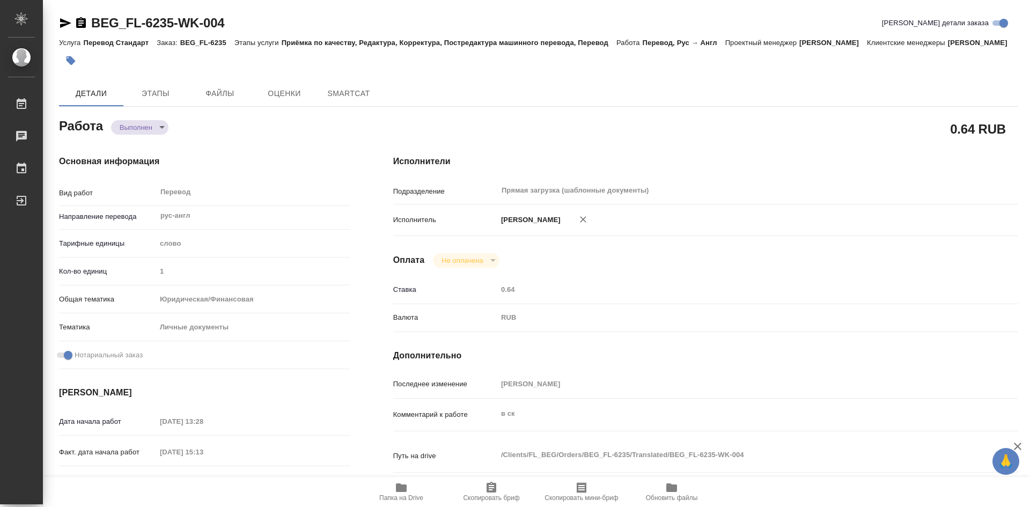
type textarea "x"
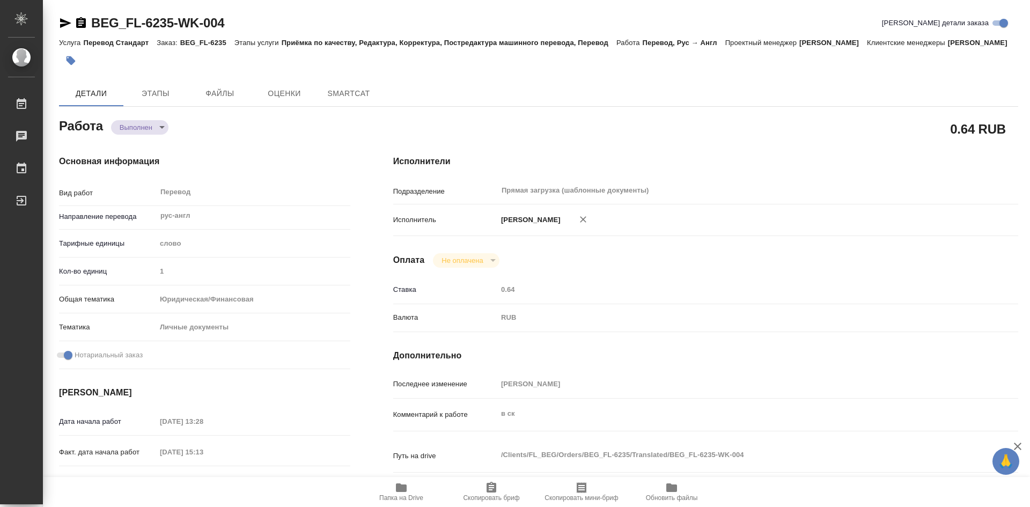
type textarea "x"
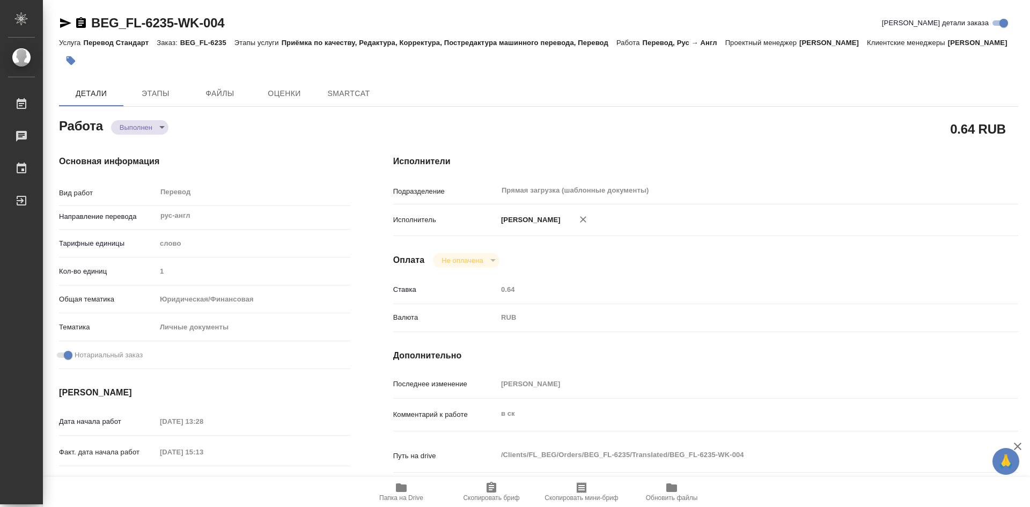
type textarea "x"
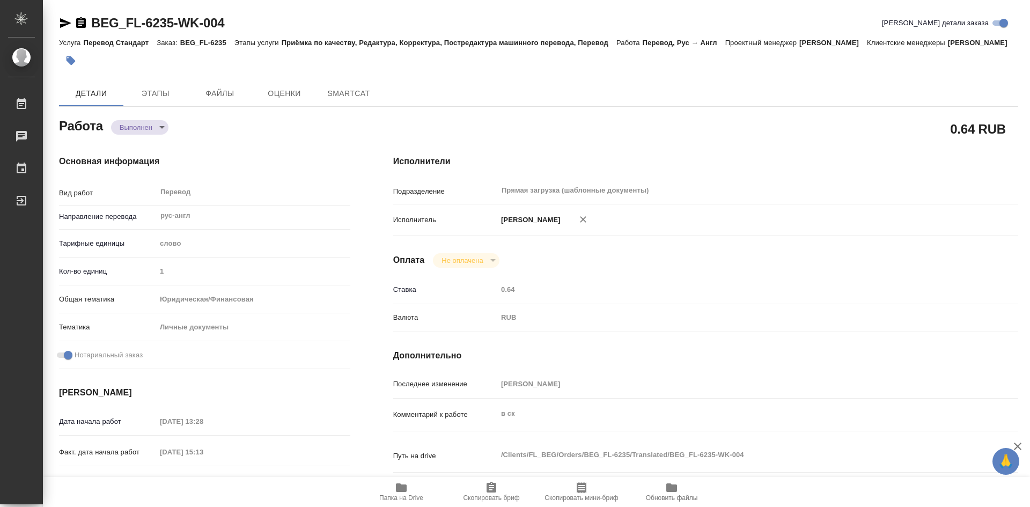
type textarea "x"
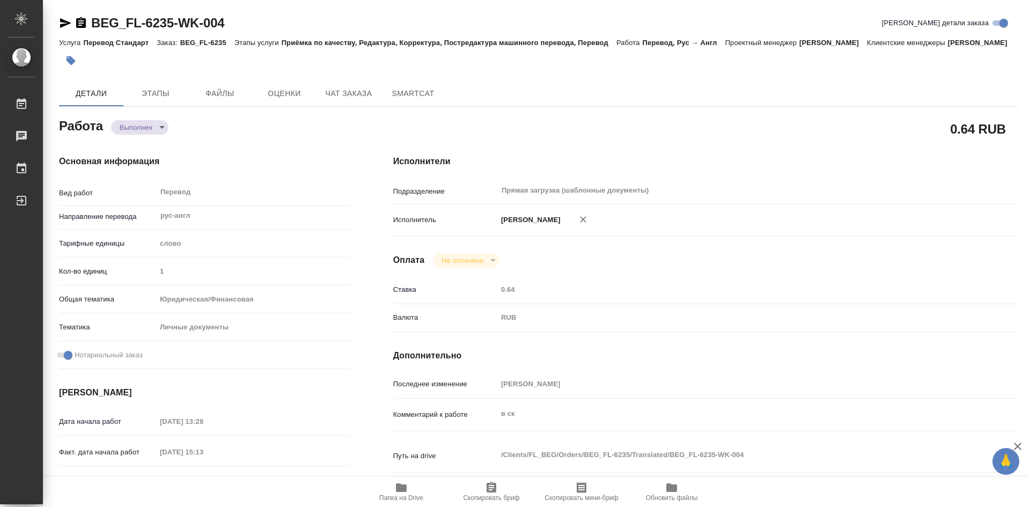
click at [404, 496] on span "Папка на Drive" at bounding box center [401, 498] width 44 height 8
type textarea "x"
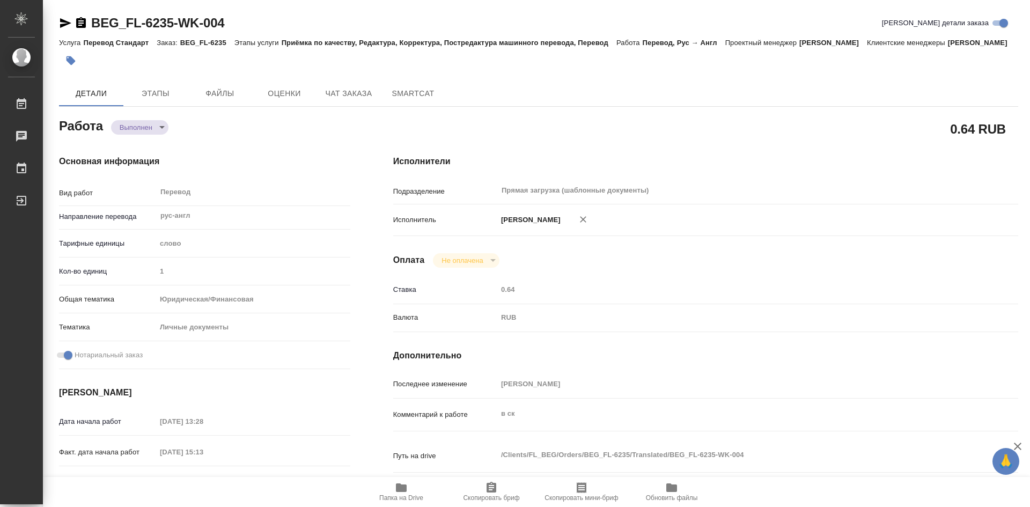
type textarea "x"
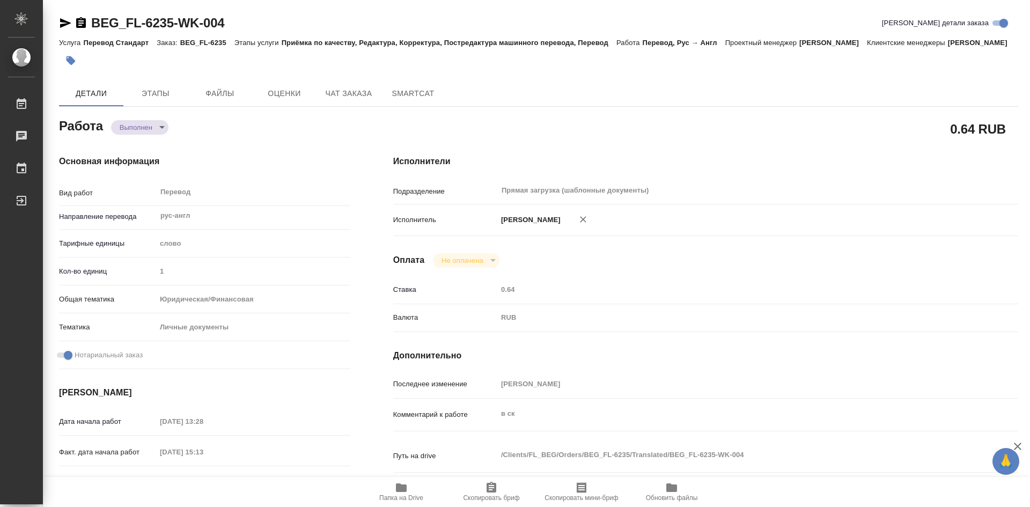
type textarea "x"
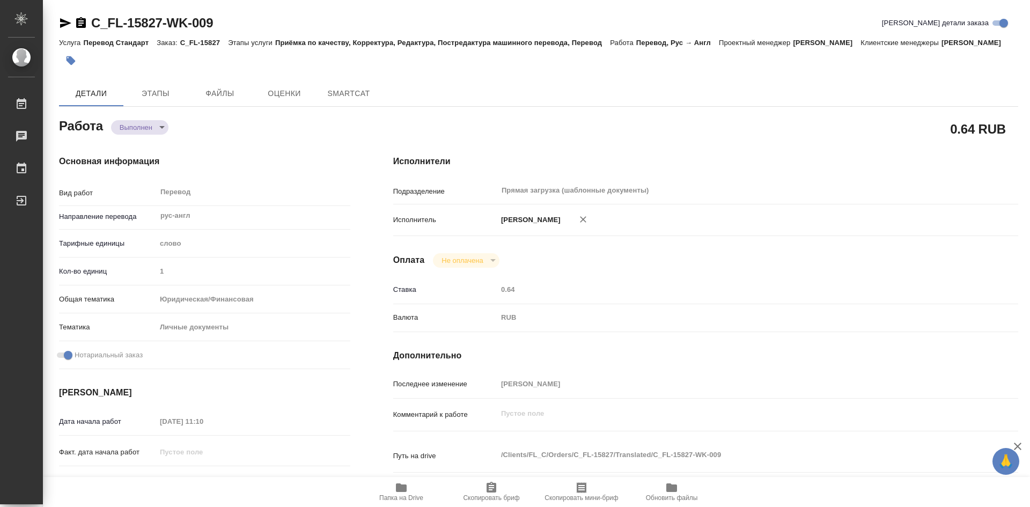
type textarea "x"
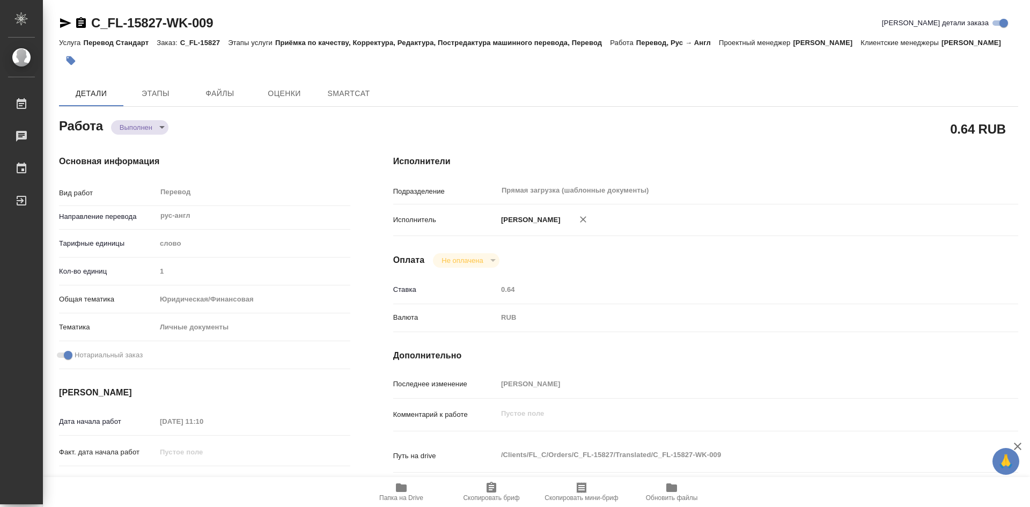
type textarea "x"
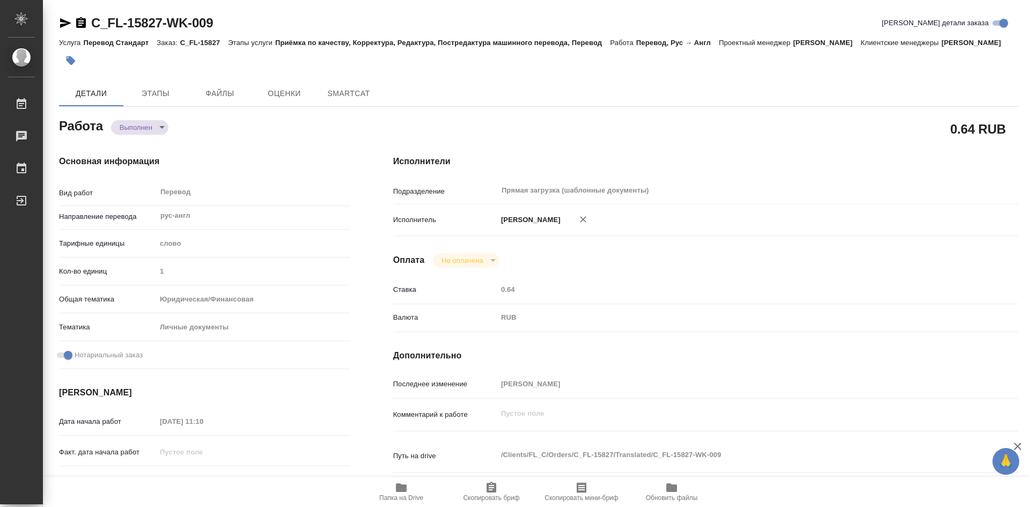
type textarea "x"
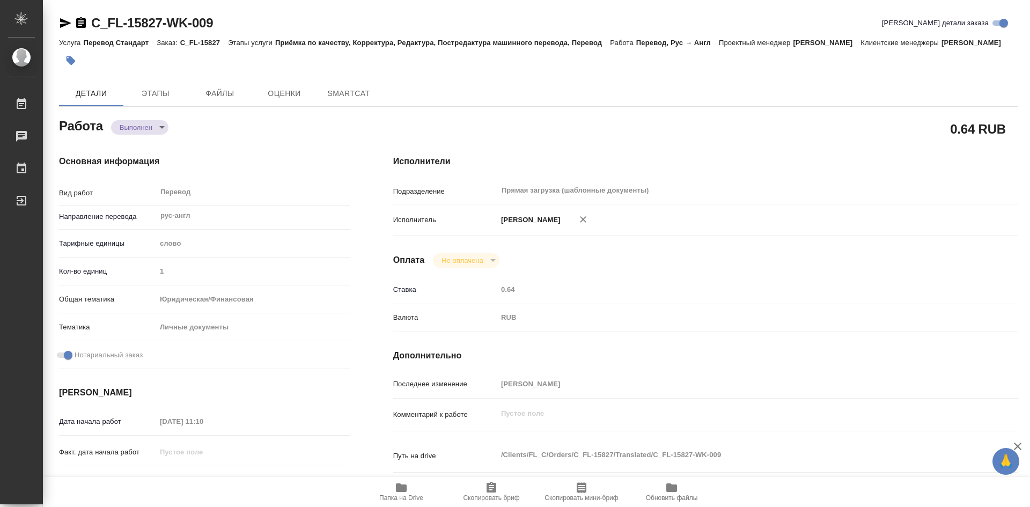
type textarea "x"
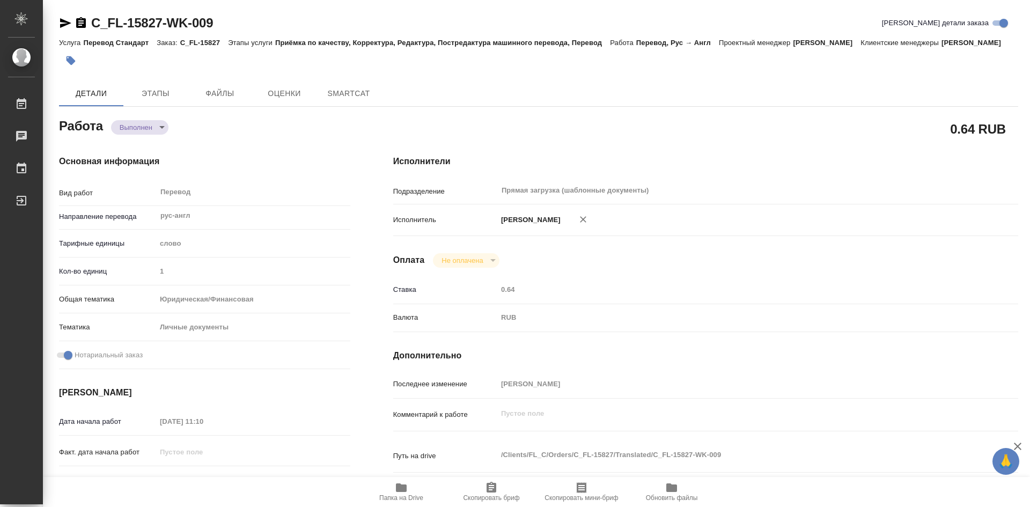
type textarea "x"
click at [401, 498] on span "Папка на Drive" at bounding box center [401, 498] width 44 height 8
type textarea "x"
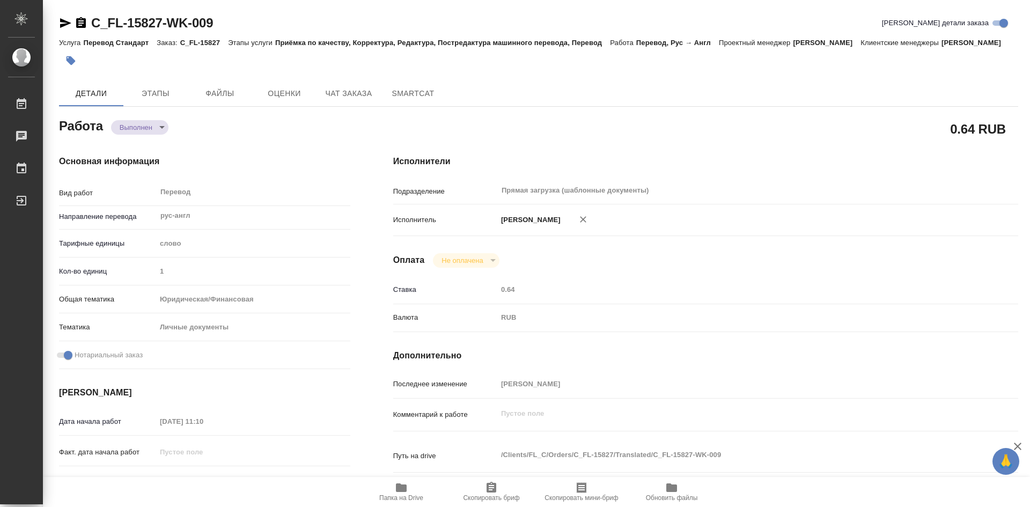
type textarea "x"
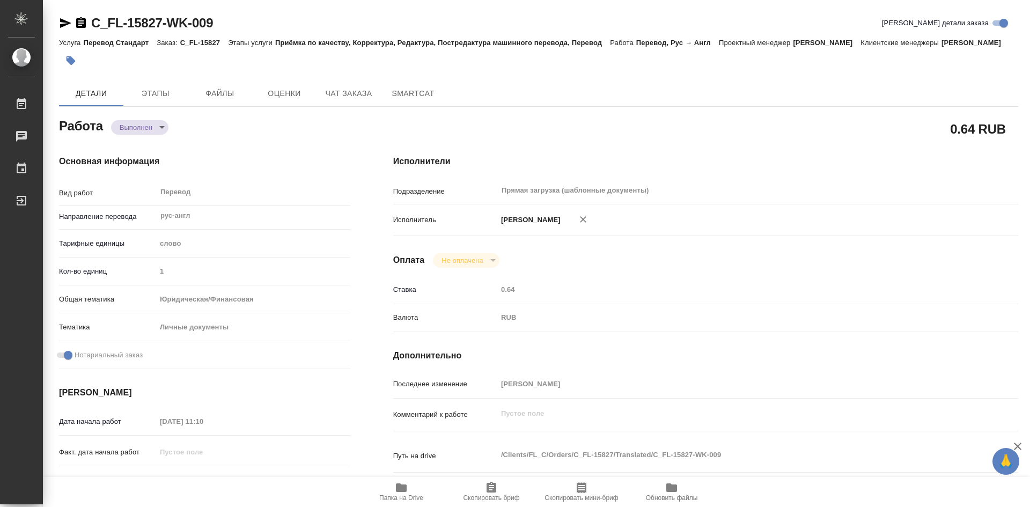
type textarea "x"
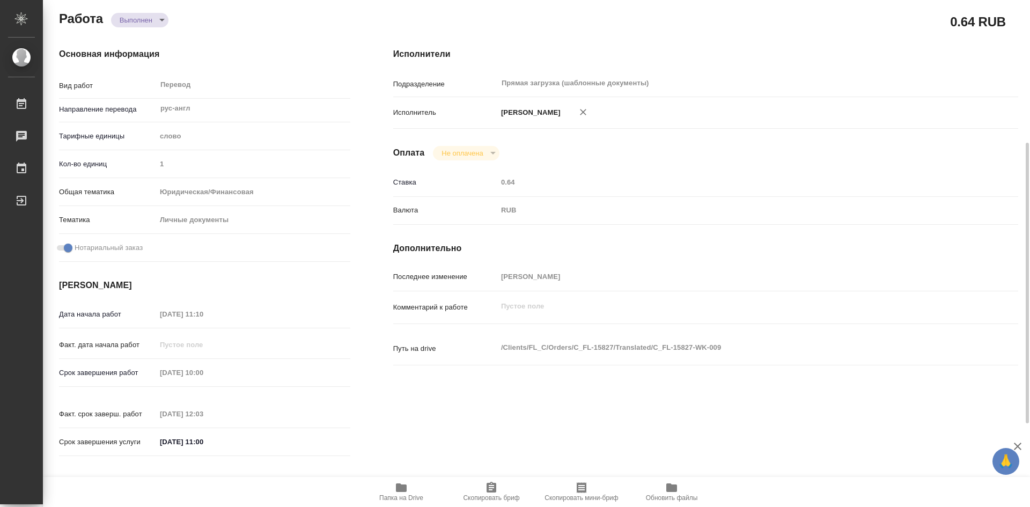
scroll to position [161, 0]
